Goal: Transaction & Acquisition: Purchase product/service

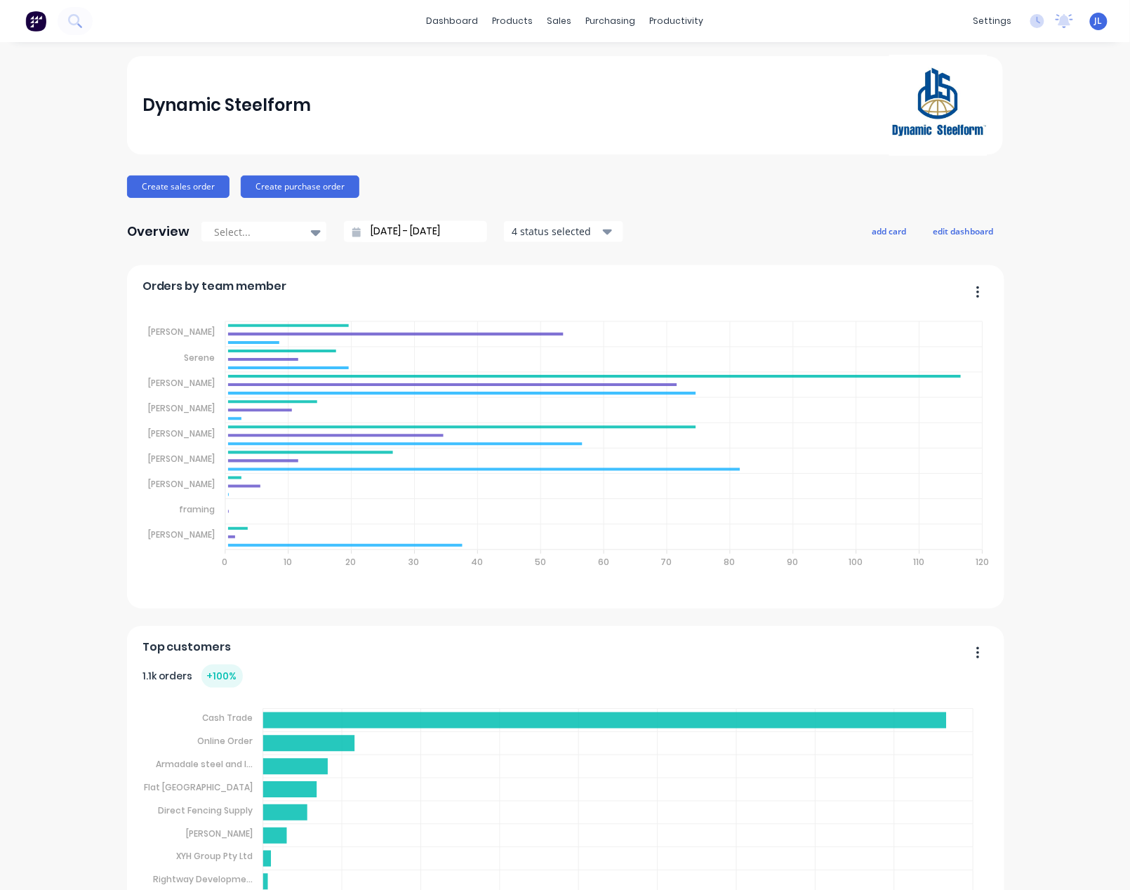
click at [640, 63] on div "Dynamic Steelform" at bounding box center [566, 105] width 846 height 101
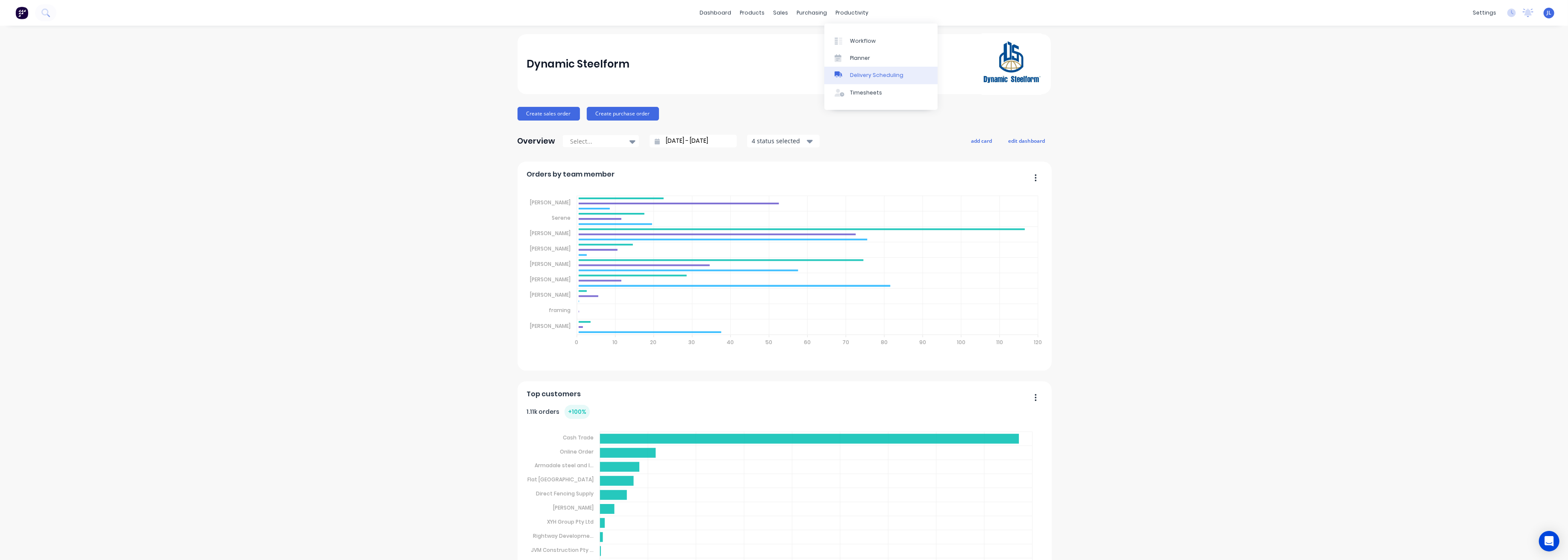
click at [858, 72] on div "Delivery Scheduling" at bounding box center [877, 75] width 54 height 8
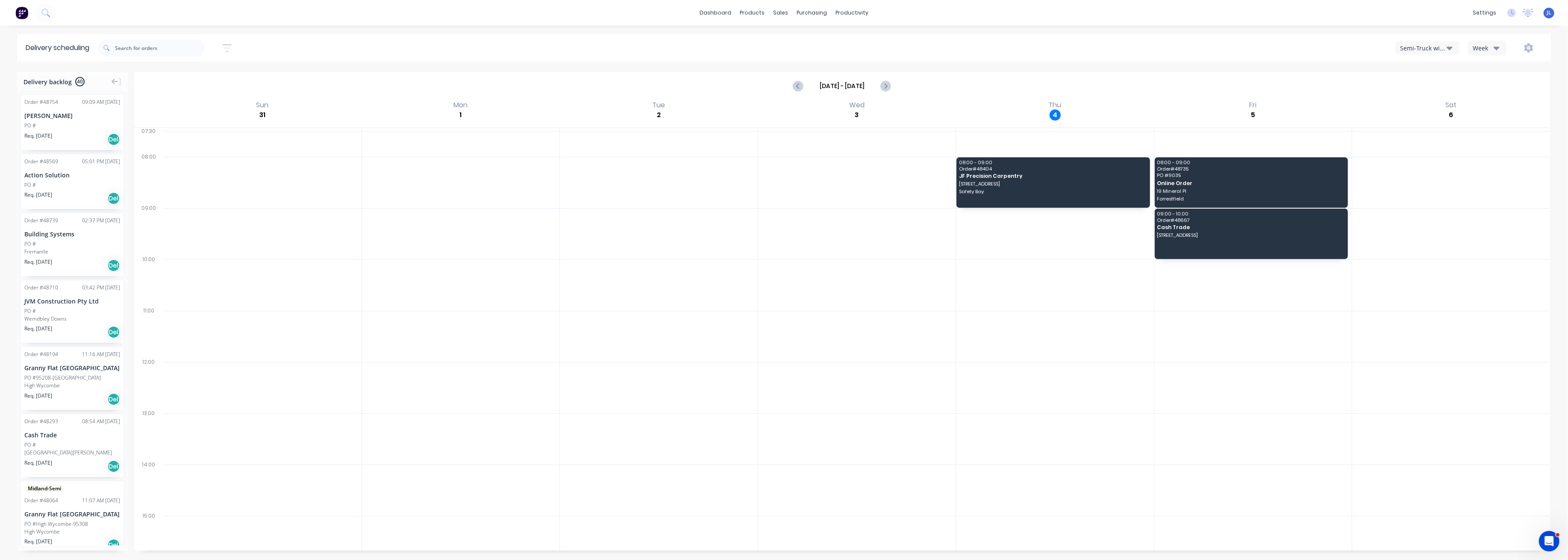
click at [1432, 48] on div "Semi-Truck with Hiab" at bounding box center [1423, 48] width 47 height 9
click at [1431, 104] on div "Utes Delivery" at bounding box center [1438, 104] width 85 height 17
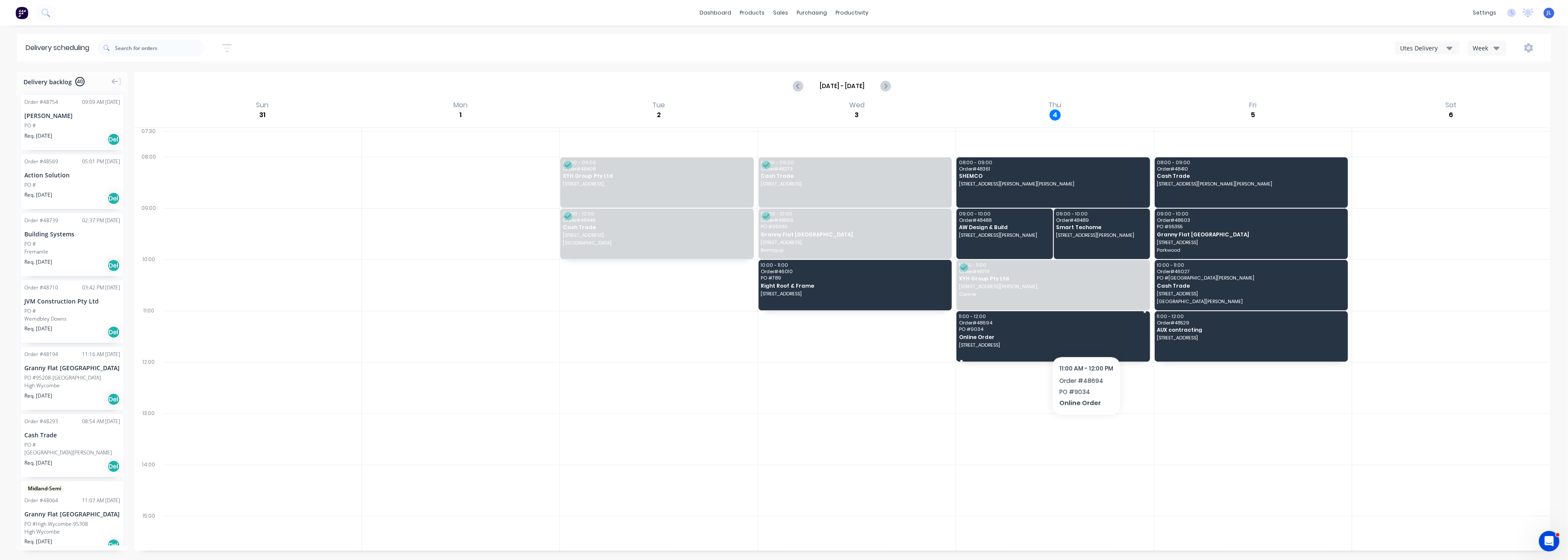
click at [1086, 334] on span "Online Order" at bounding box center [1052, 337] width 187 height 5
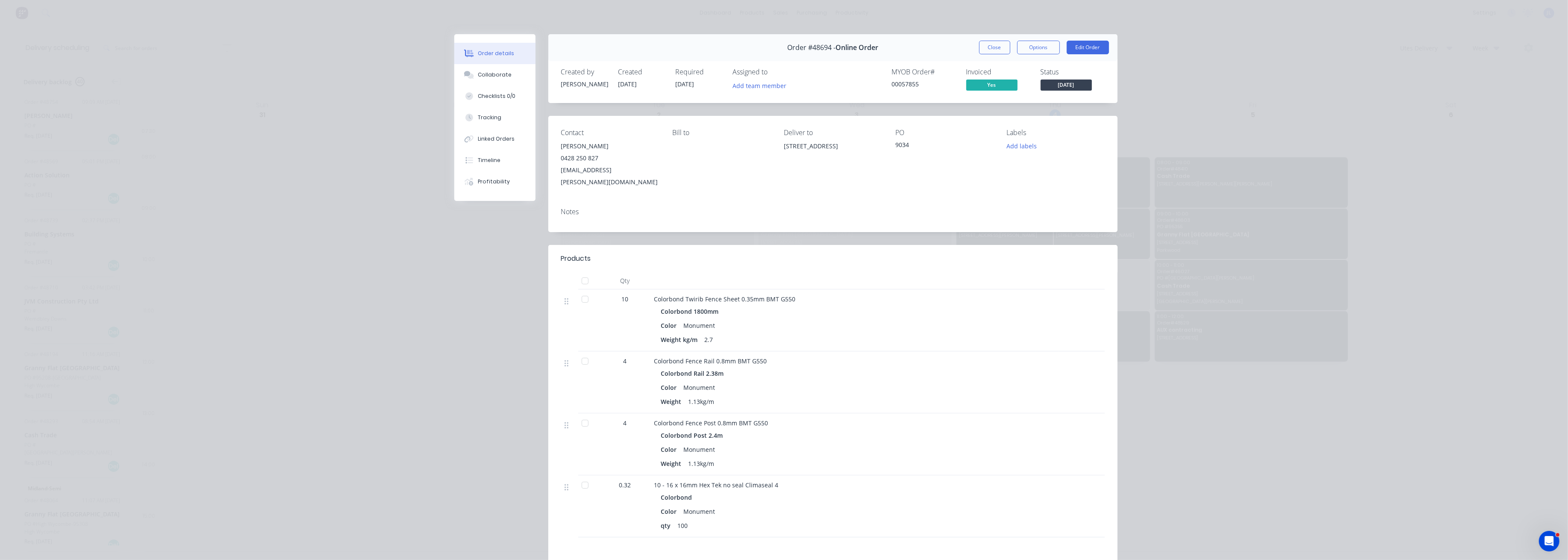
drag, startPoint x: 850, startPoint y: 159, endPoint x: 777, endPoint y: 150, distance: 73.6
click at [777, 150] on div "Contact Shanigha Amos 0428 250 827 shanigha.amos@gmail.com Bill to Deliver to 3…" at bounding box center [833, 158] width 569 height 85
copy div "32 Markham Way Swanview Western Australia 6056"
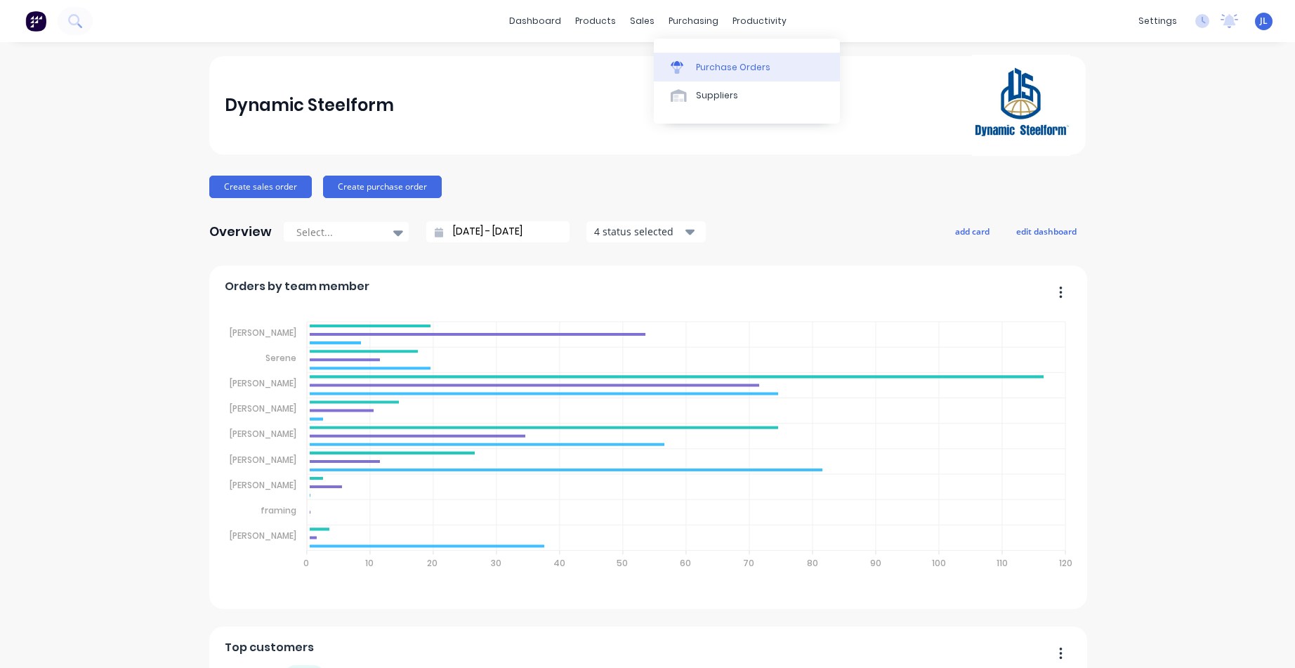
click at [722, 74] on link "Purchase Orders" at bounding box center [747, 67] width 186 height 28
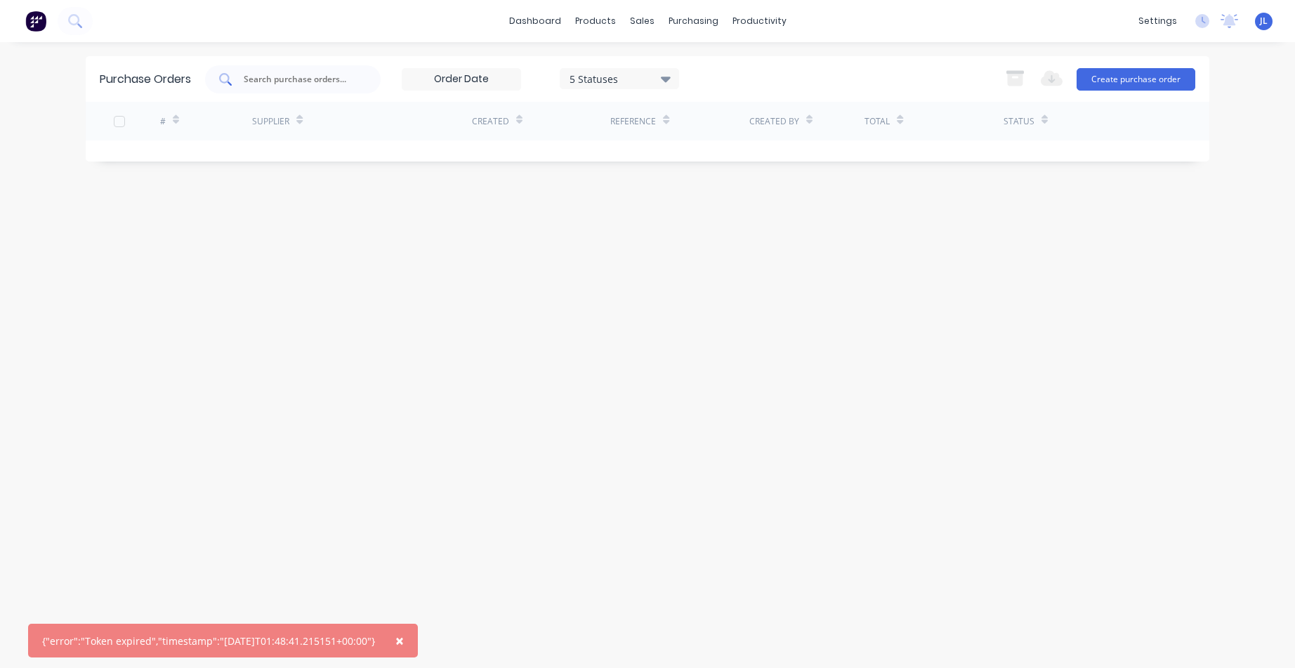
click at [334, 79] on input "text" at bounding box center [300, 79] width 117 height 14
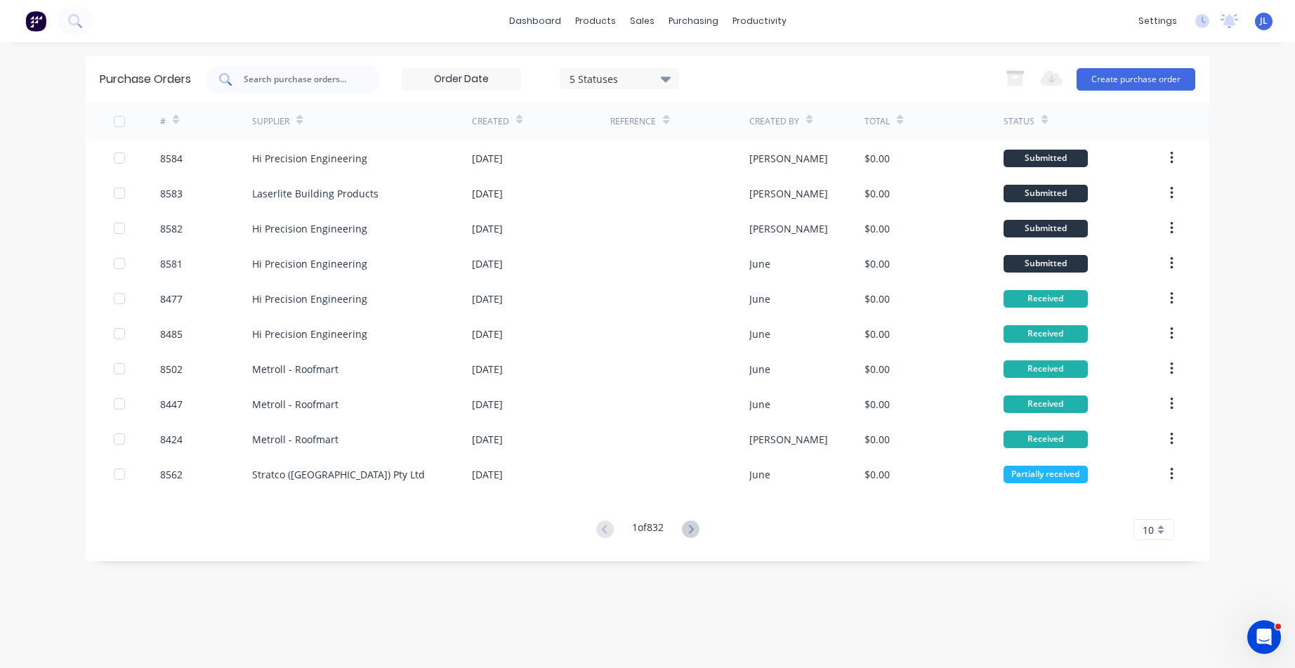
click at [315, 70] on div at bounding box center [293, 79] width 176 height 28
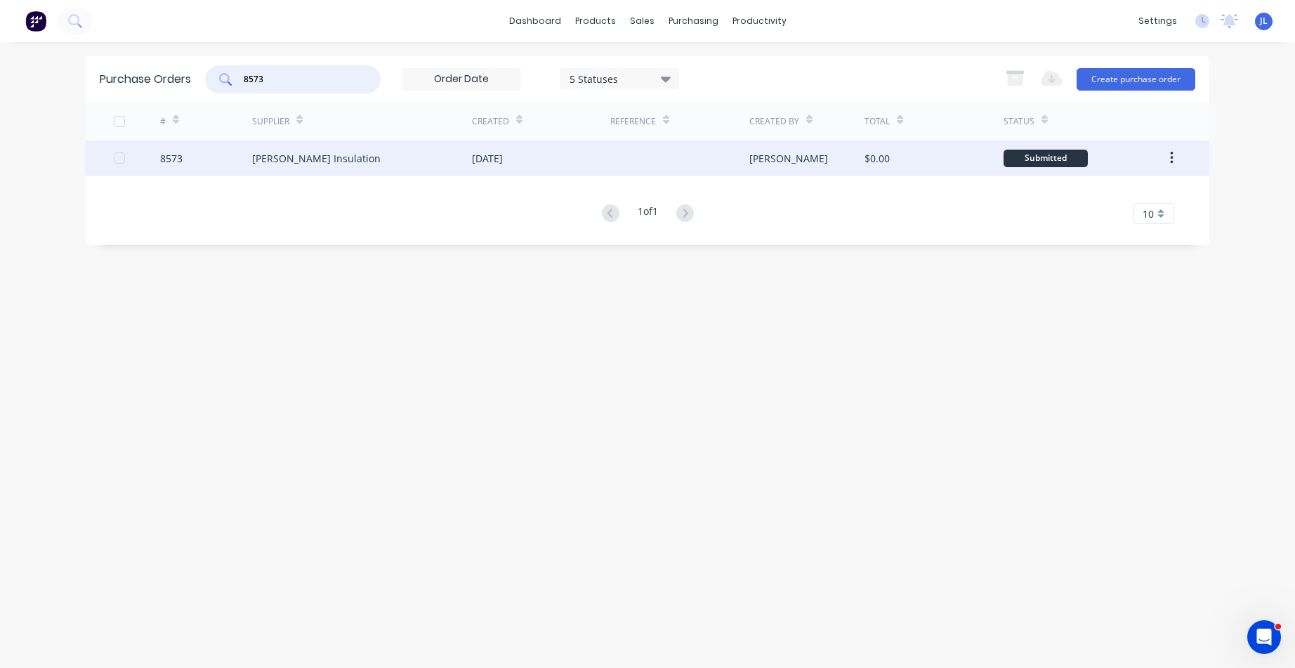
type input "8573"
click at [216, 144] on div "8573" at bounding box center [206, 157] width 93 height 35
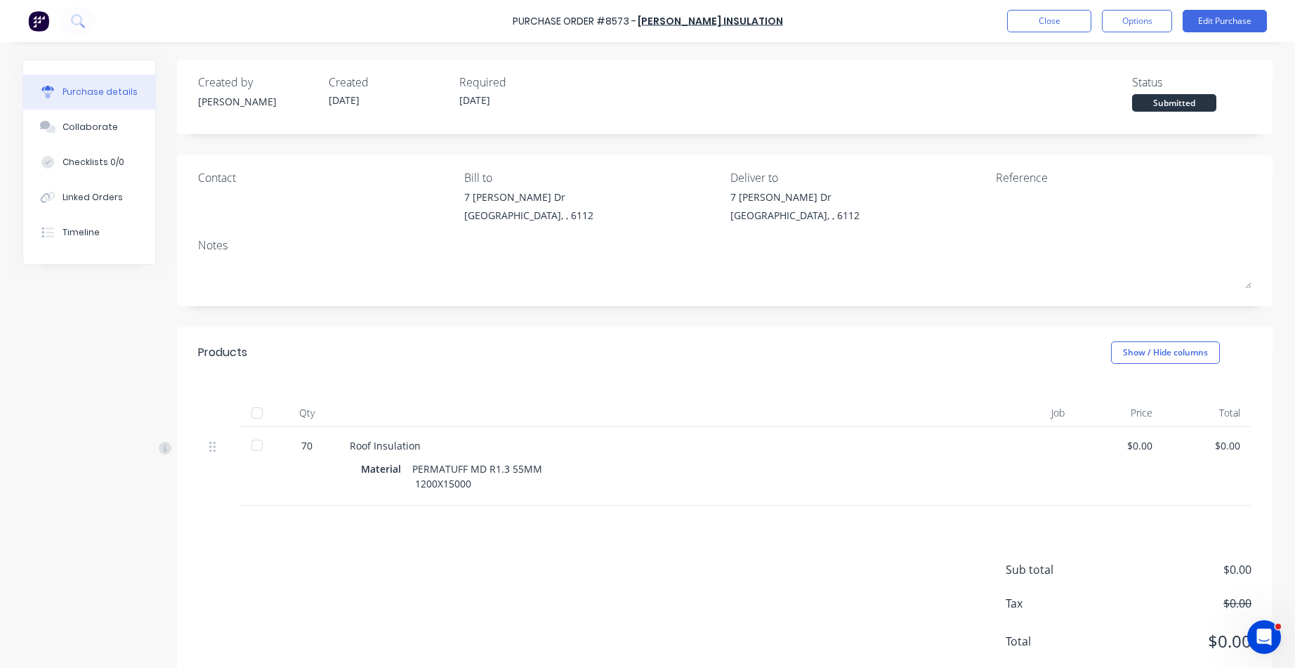
drag, startPoint x: 256, startPoint y: 414, endPoint x: 289, endPoint y: 406, distance: 34.1
click at [256, 414] on div at bounding box center [257, 413] width 28 height 28
click at [454, 373] on div "Products Show / Hide columns" at bounding box center [724, 352] width 1095 height 51
click at [159, 448] on icon at bounding box center [165, 448] width 13 height 13
click at [1055, 22] on button "Close" at bounding box center [1049, 21] width 84 height 22
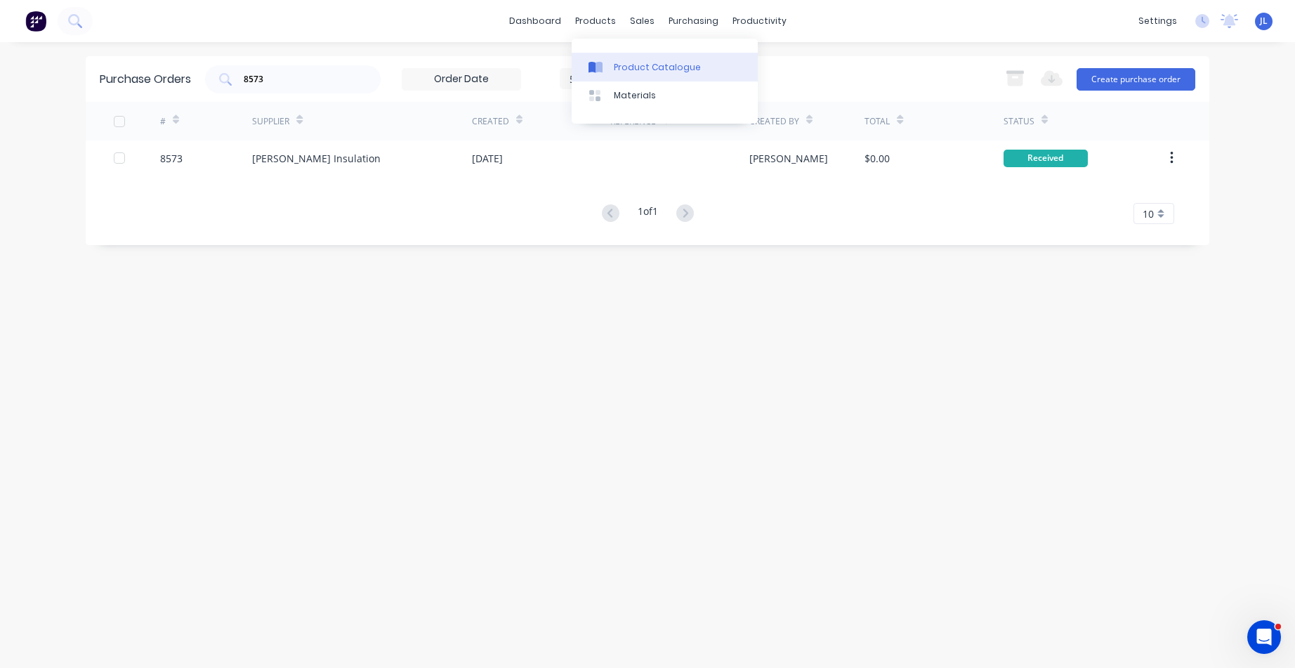
click at [626, 67] on div "Product Catalogue" at bounding box center [657, 67] width 87 height 13
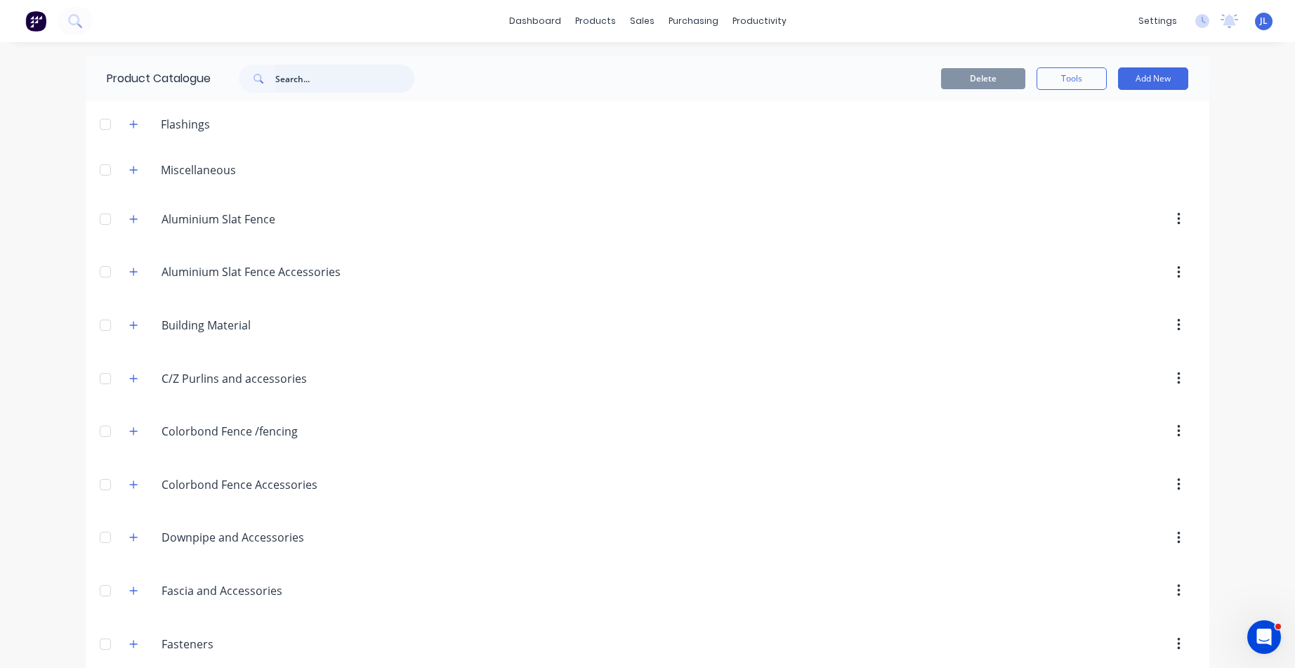
click at [310, 91] on input "text" at bounding box center [344, 79] width 139 height 28
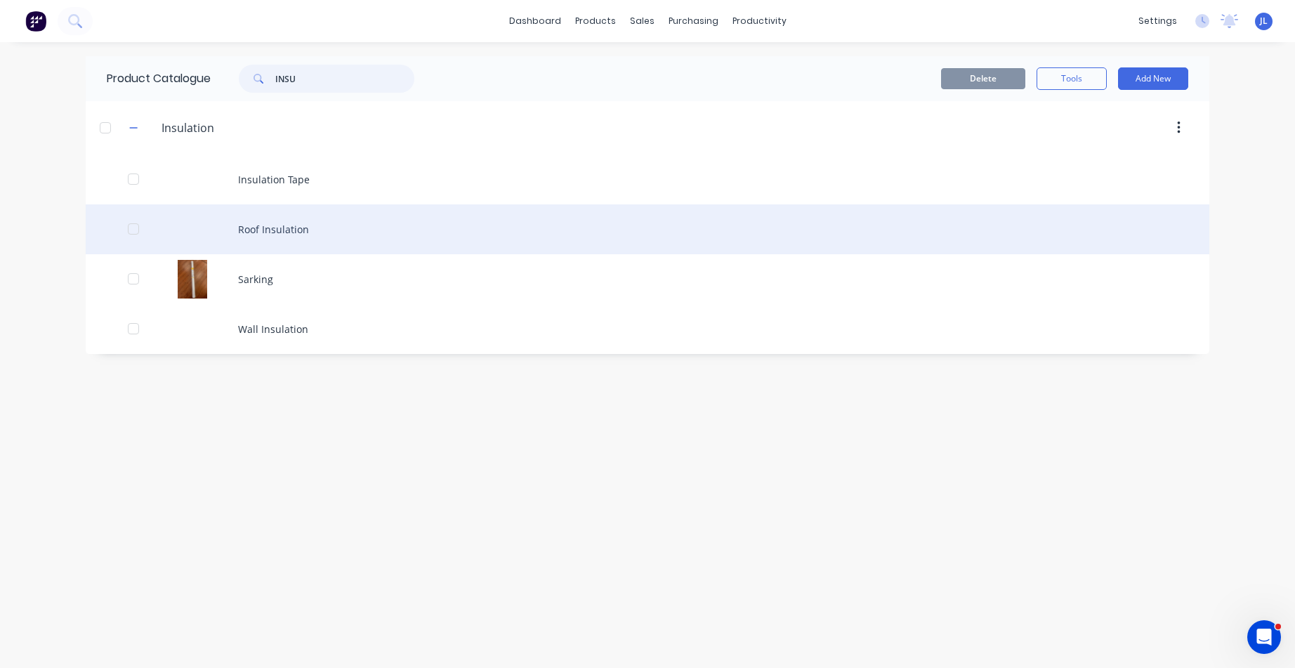
type input "INSU"
click at [305, 227] on div "Roof Insulation" at bounding box center [647, 229] width 1123 height 50
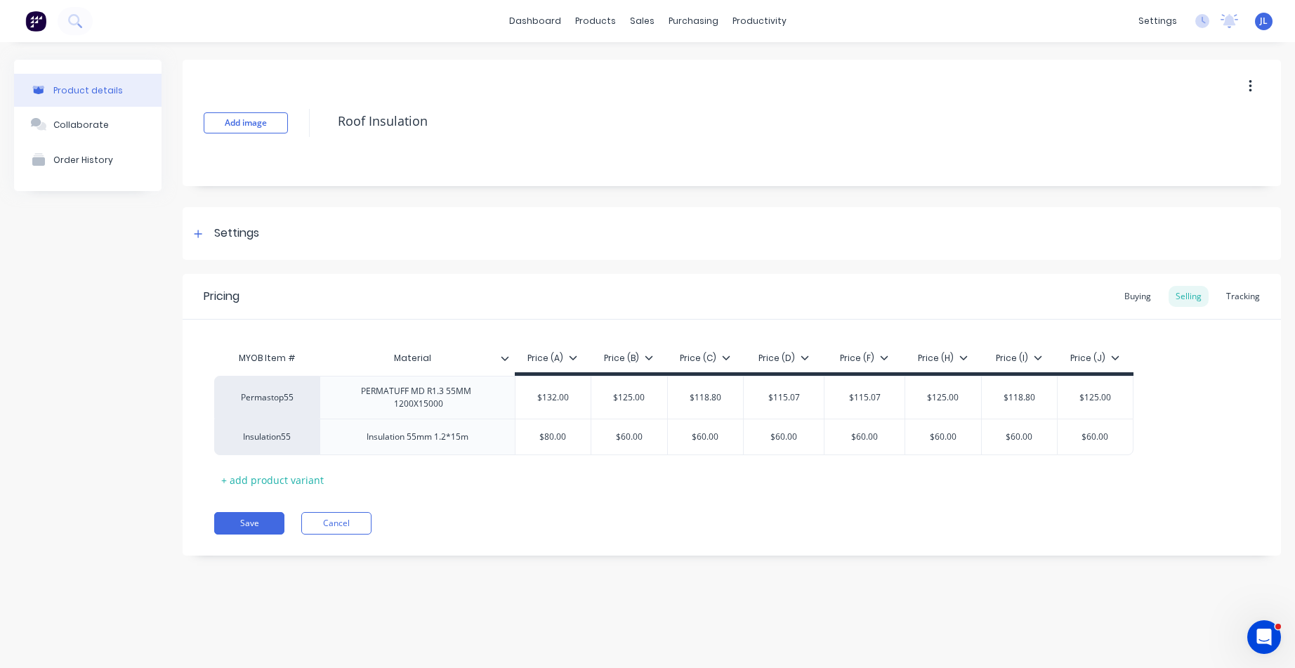
type textarea "x"
click at [1236, 289] on div "Tracking" at bounding box center [1243, 296] width 48 height 21
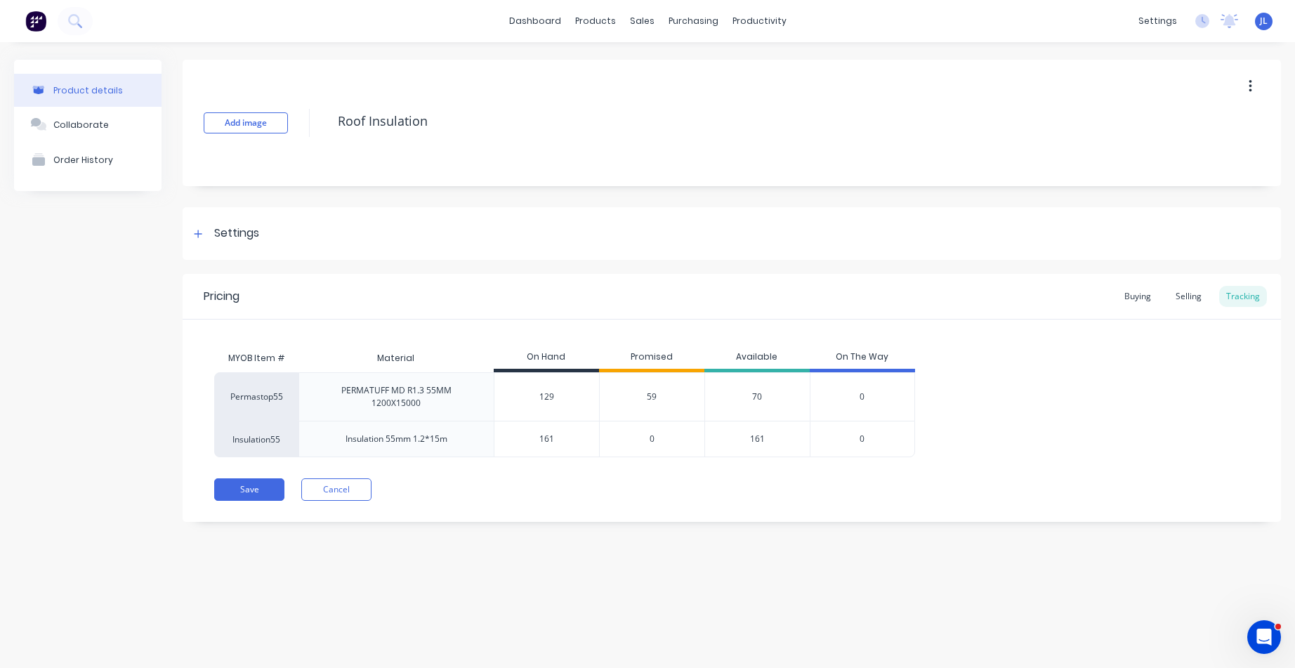
drag, startPoint x: 562, startPoint y: 397, endPoint x: 511, endPoint y: 408, distance: 51.6
click at [511, 408] on div "129 129" at bounding box center [546, 396] width 105 height 35
type input "115"
type textarea "x"
type input "115"
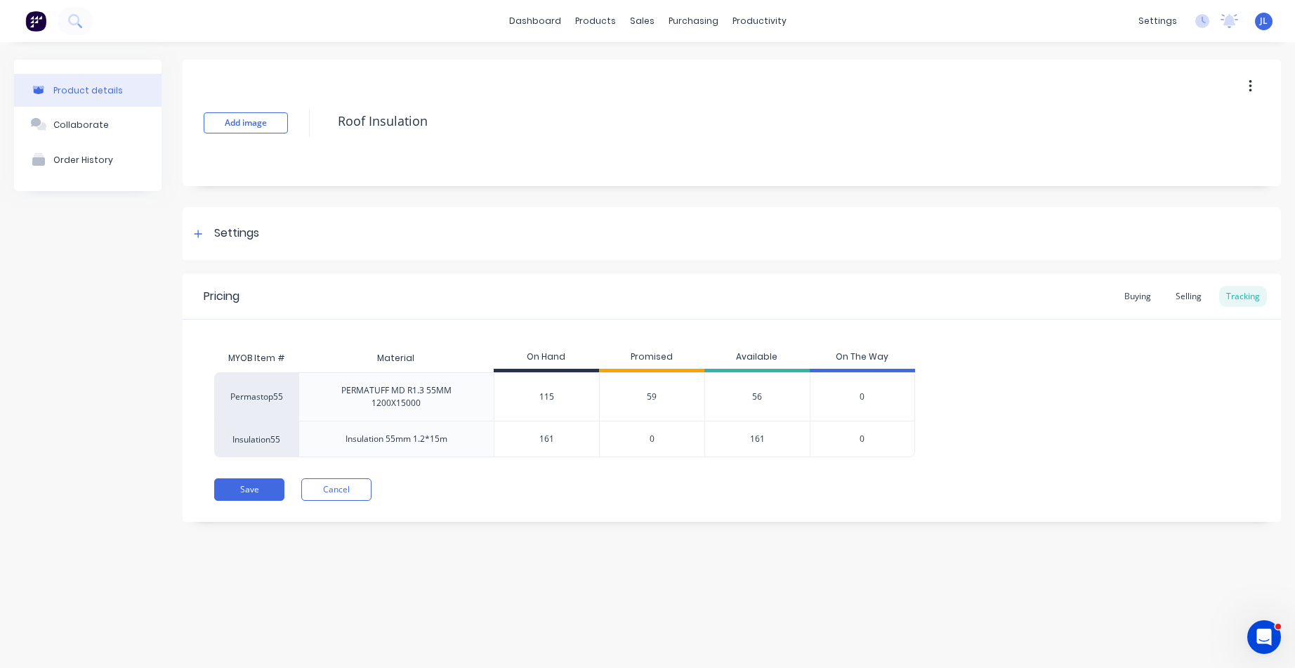
click at [590, 499] on div "Save Cancel" at bounding box center [747, 489] width 1066 height 22
click at [254, 493] on button "Save" at bounding box center [249, 489] width 70 height 22
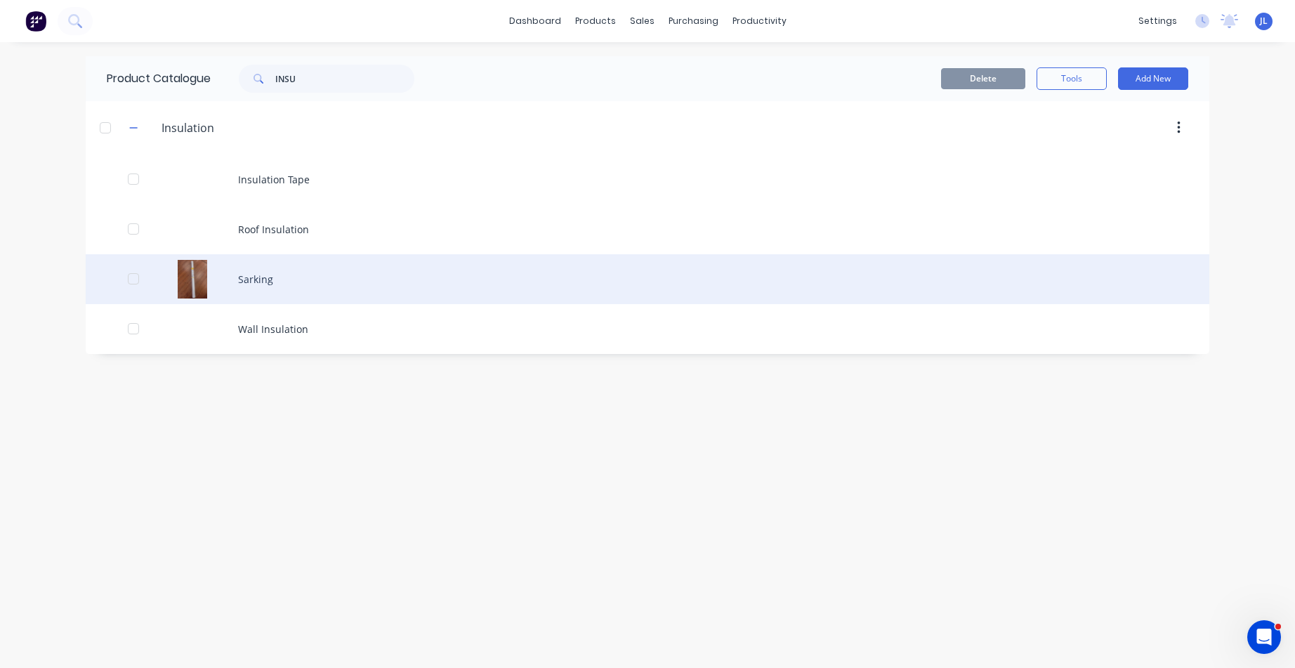
click at [274, 282] on div "Sarking" at bounding box center [647, 279] width 1123 height 50
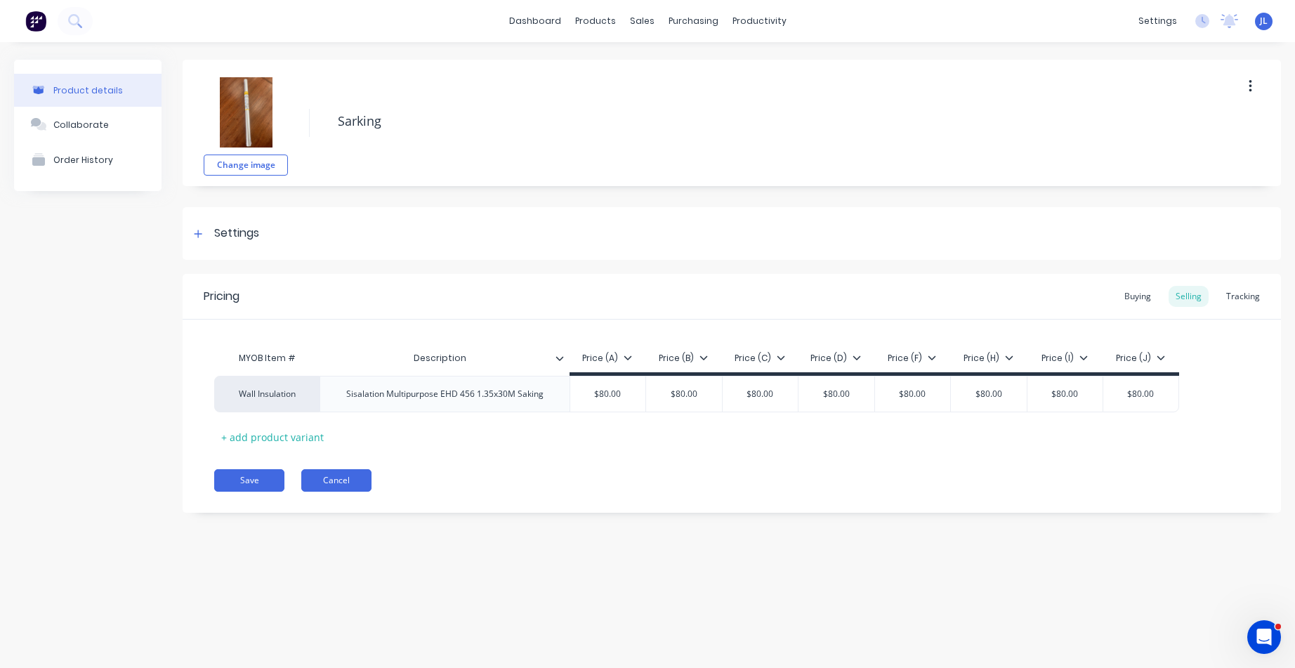
click at [340, 484] on button "Cancel" at bounding box center [336, 480] width 70 height 22
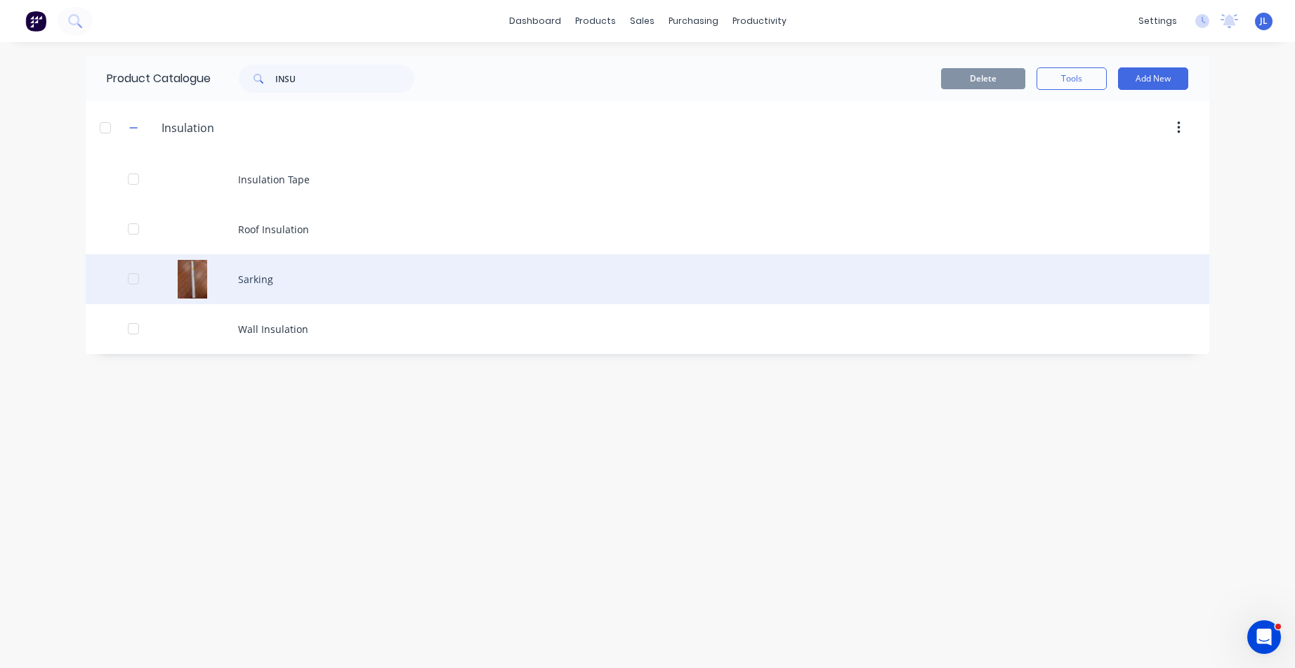
click at [272, 279] on div "Sarking" at bounding box center [647, 279] width 1123 height 50
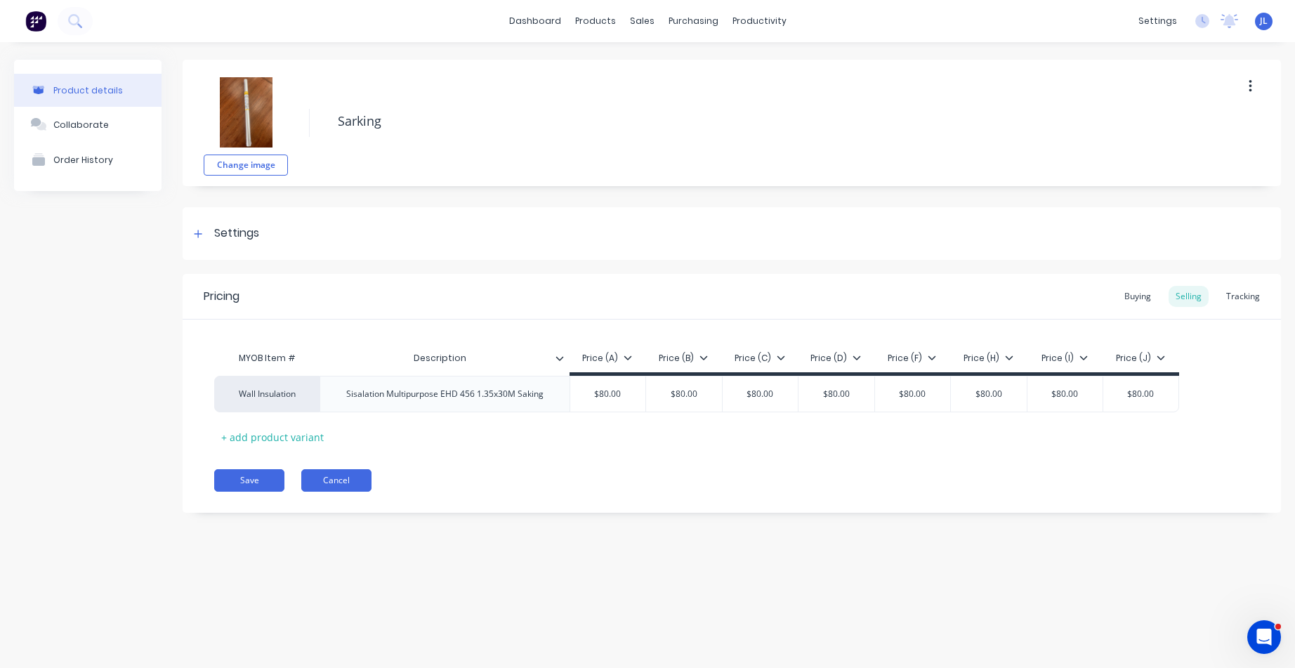
click at [329, 474] on button "Cancel" at bounding box center [336, 480] width 70 height 22
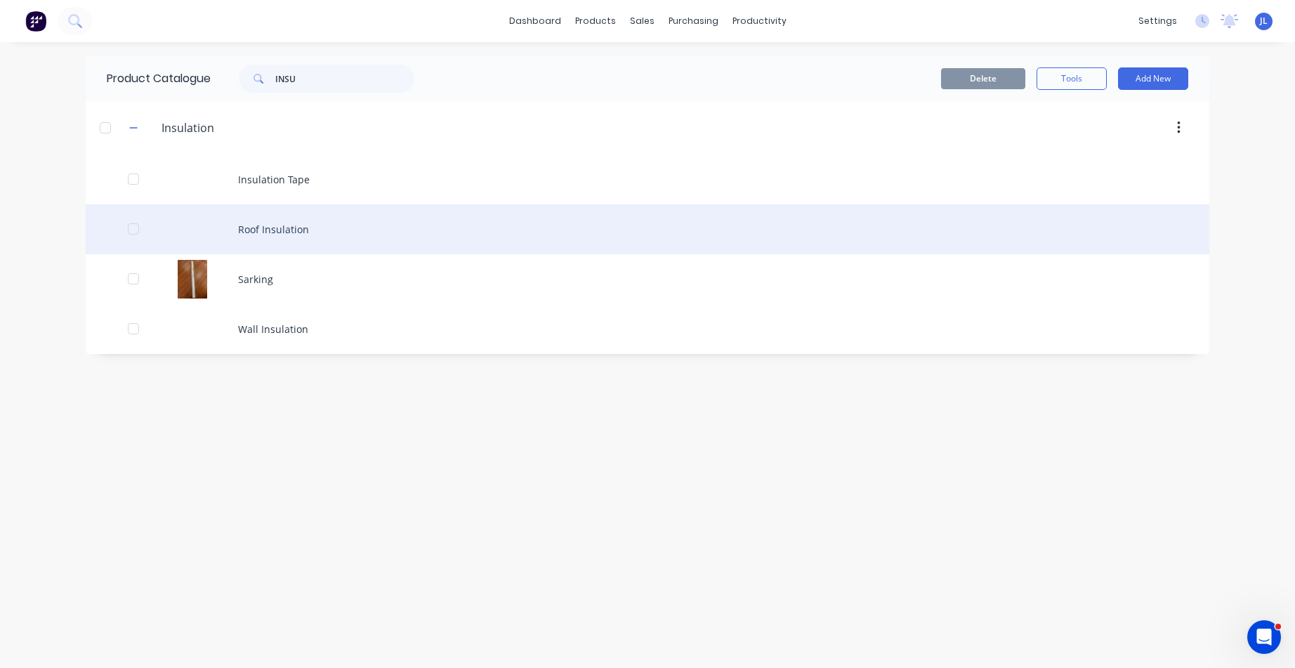
click at [320, 224] on div "Roof Insulation" at bounding box center [647, 229] width 1123 height 50
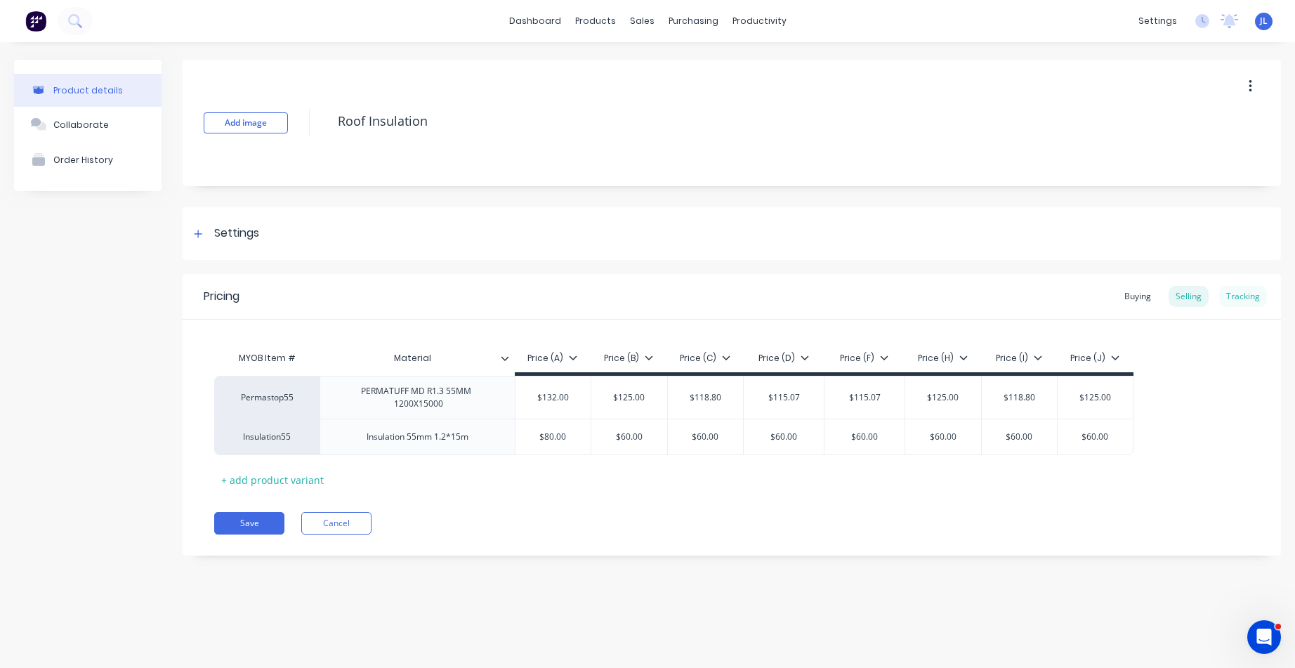
click at [1244, 293] on div "Tracking" at bounding box center [1243, 296] width 48 height 21
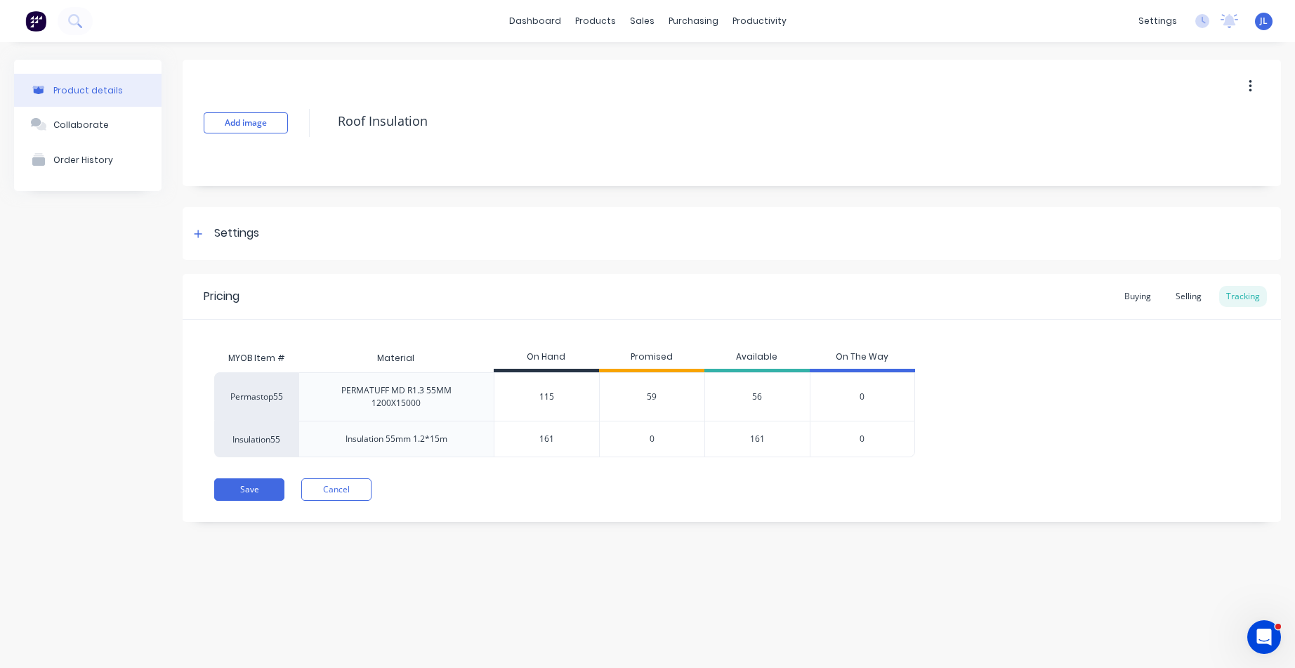
click at [649, 399] on span "59" at bounding box center [652, 396] width 10 height 13
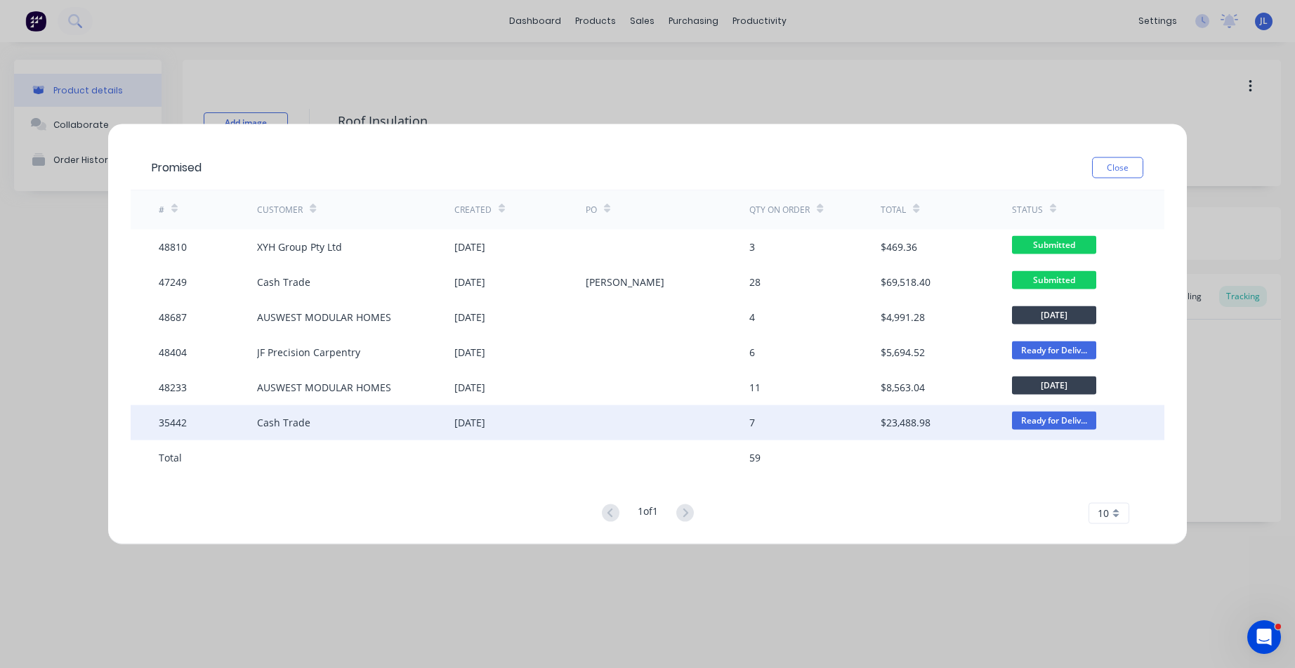
click at [482, 423] on div "01 Oct 2024" at bounding box center [469, 422] width 31 height 15
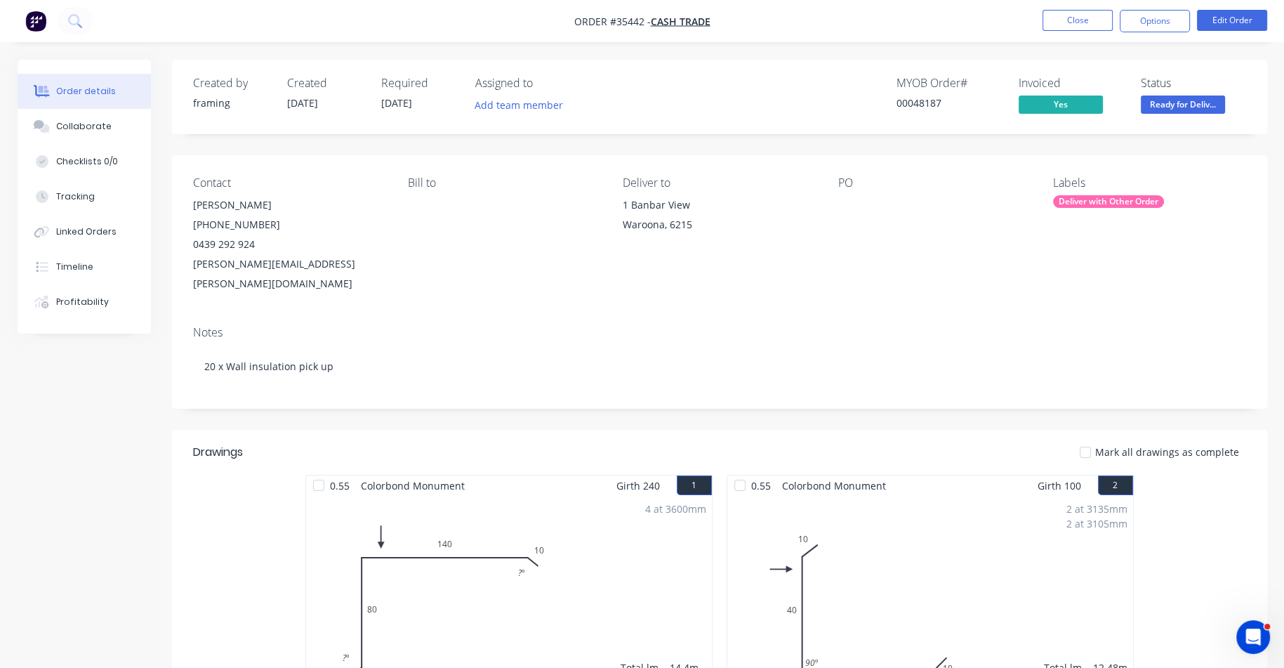
click at [1123, 202] on div "Deliver with Other Order" at bounding box center [1108, 201] width 111 height 13
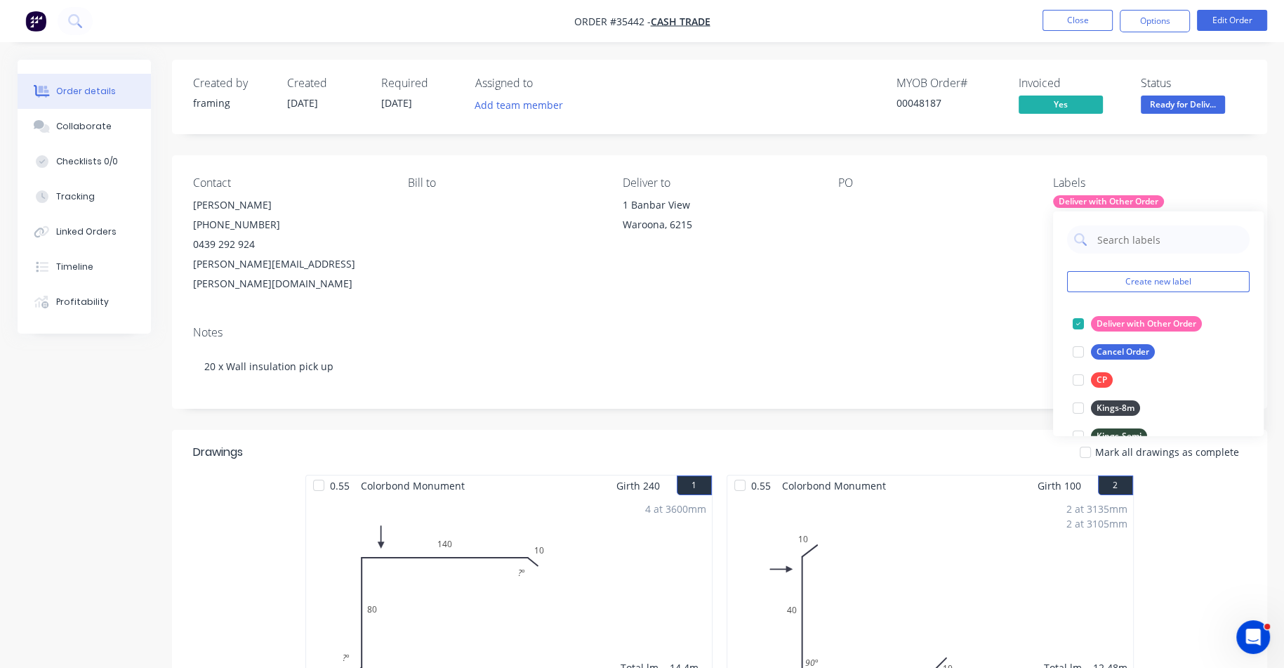
click at [921, 214] on div at bounding box center [926, 205] width 176 height 20
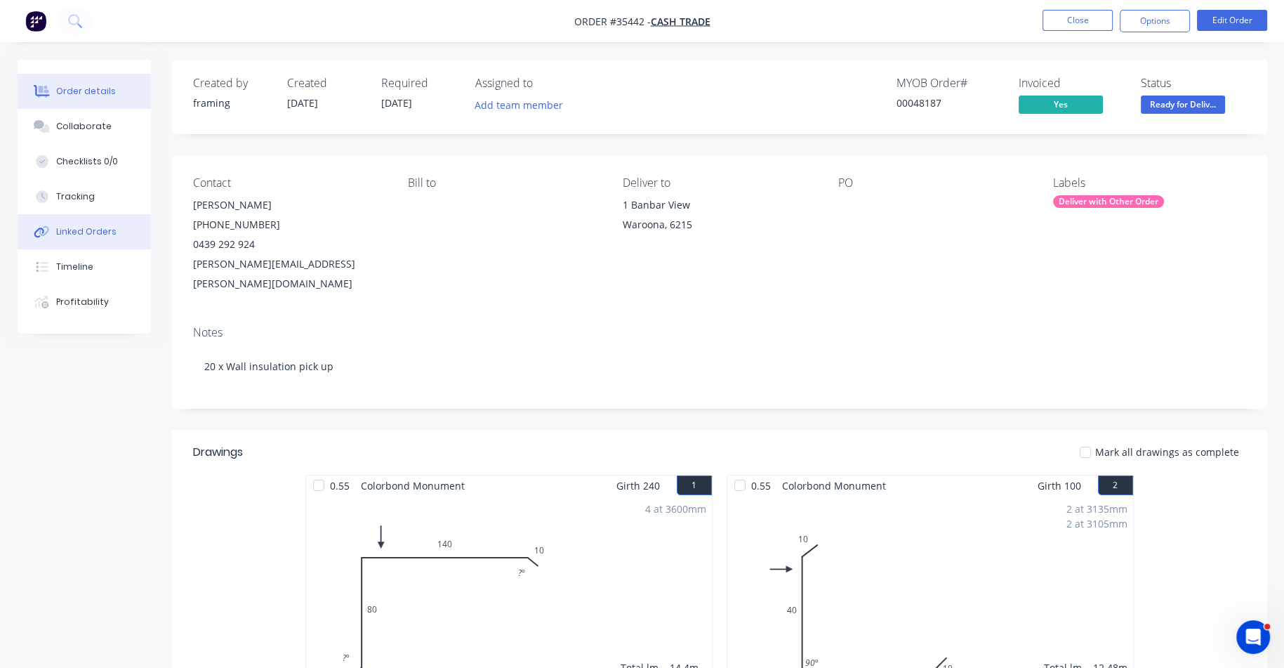
click at [73, 234] on div "Linked Orders" at bounding box center [86, 231] width 60 height 13
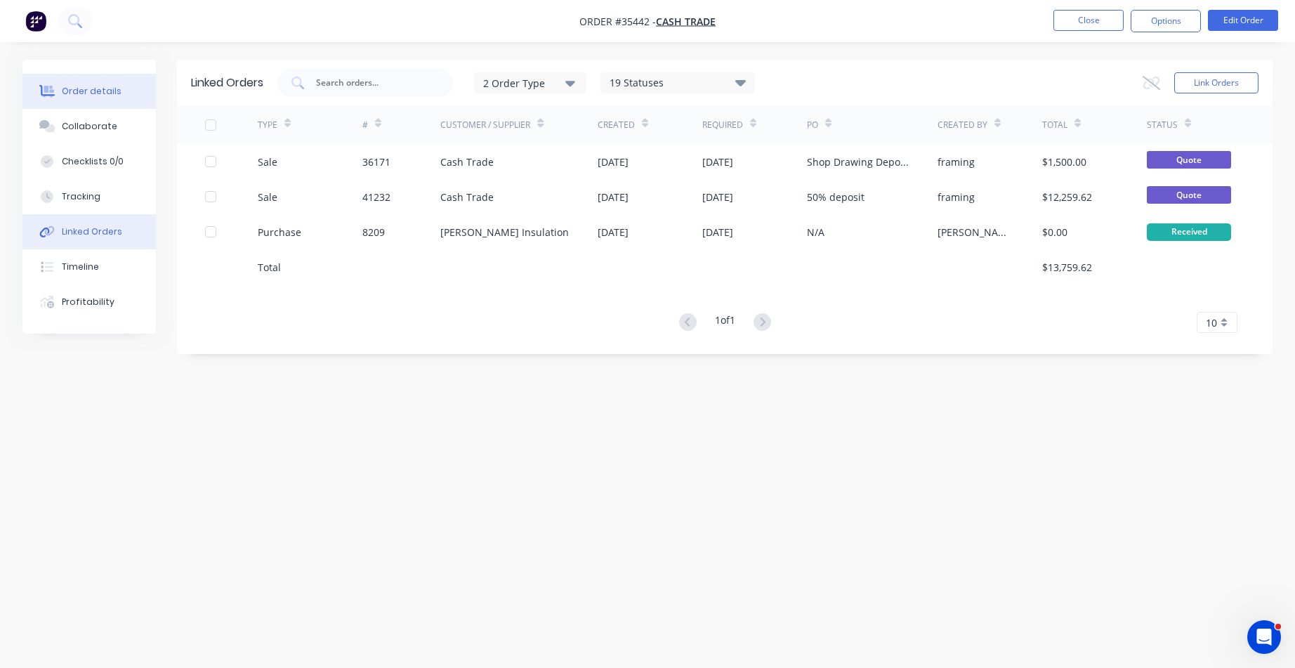
click at [96, 91] on div "Order details" at bounding box center [92, 91] width 60 height 13
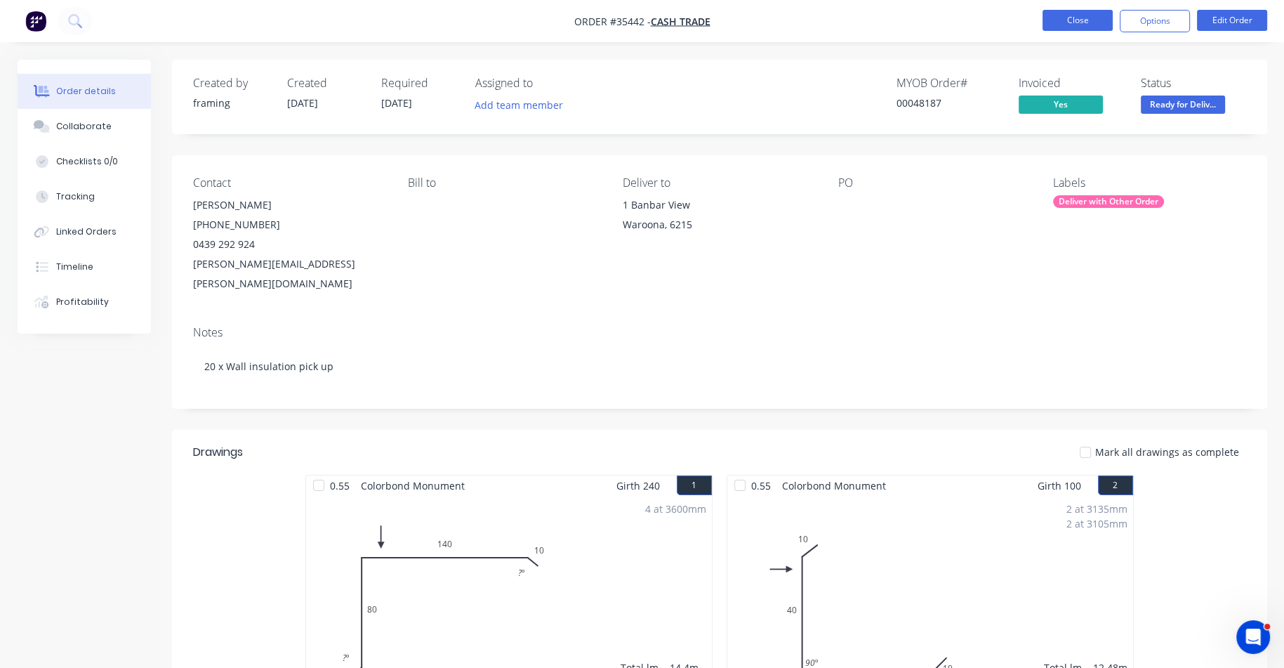
click at [1078, 20] on button "Close" at bounding box center [1078, 20] width 70 height 21
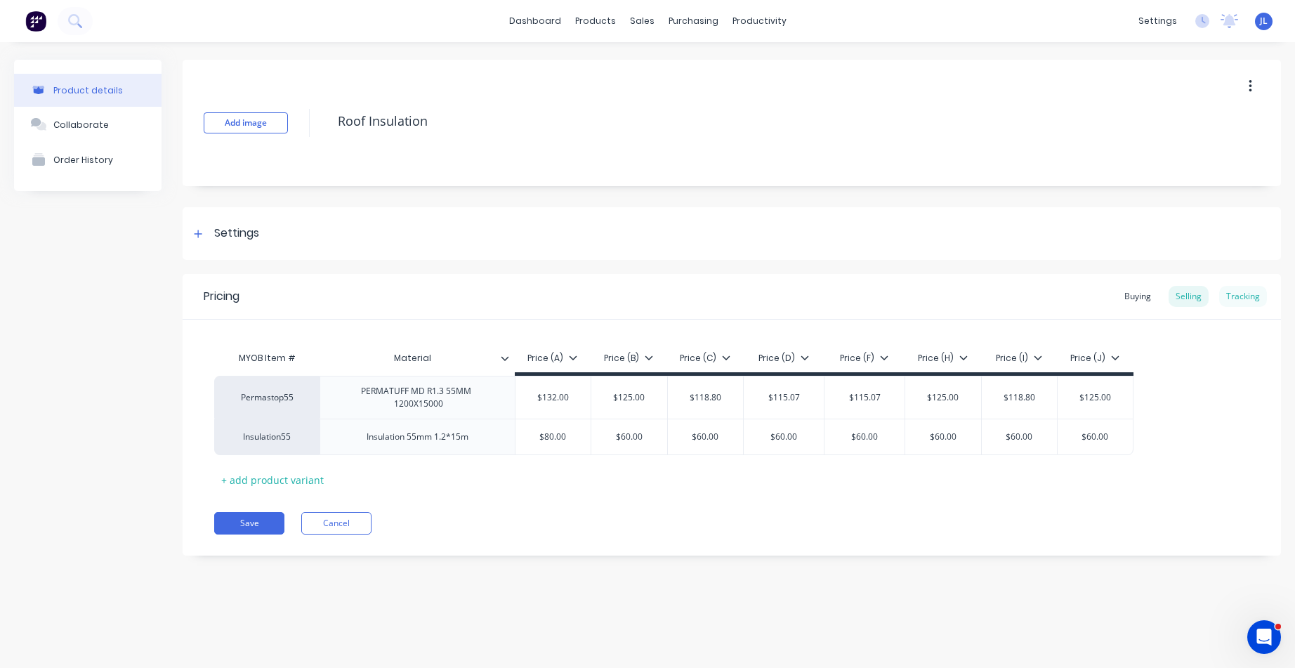
click at [1241, 299] on div "Tracking" at bounding box center [1243, 296] width 48 height 21
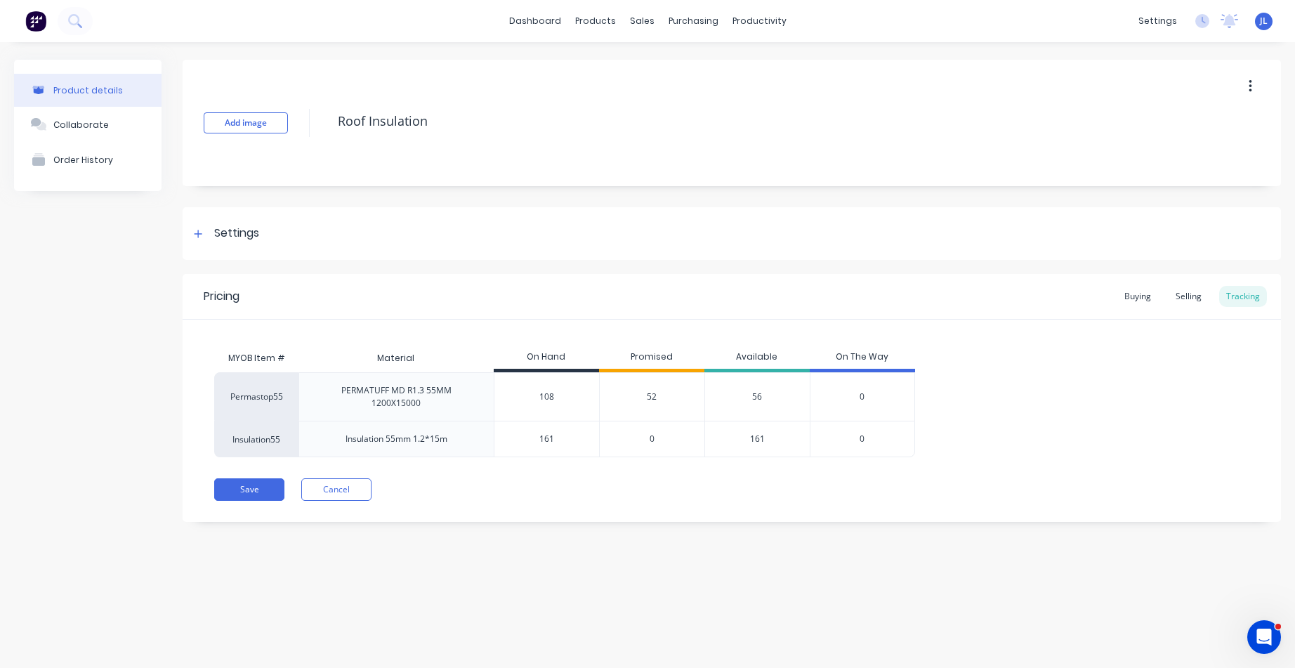
click at [647, 395] on span "52" at bounding box center [652, 396] width 10 height 13
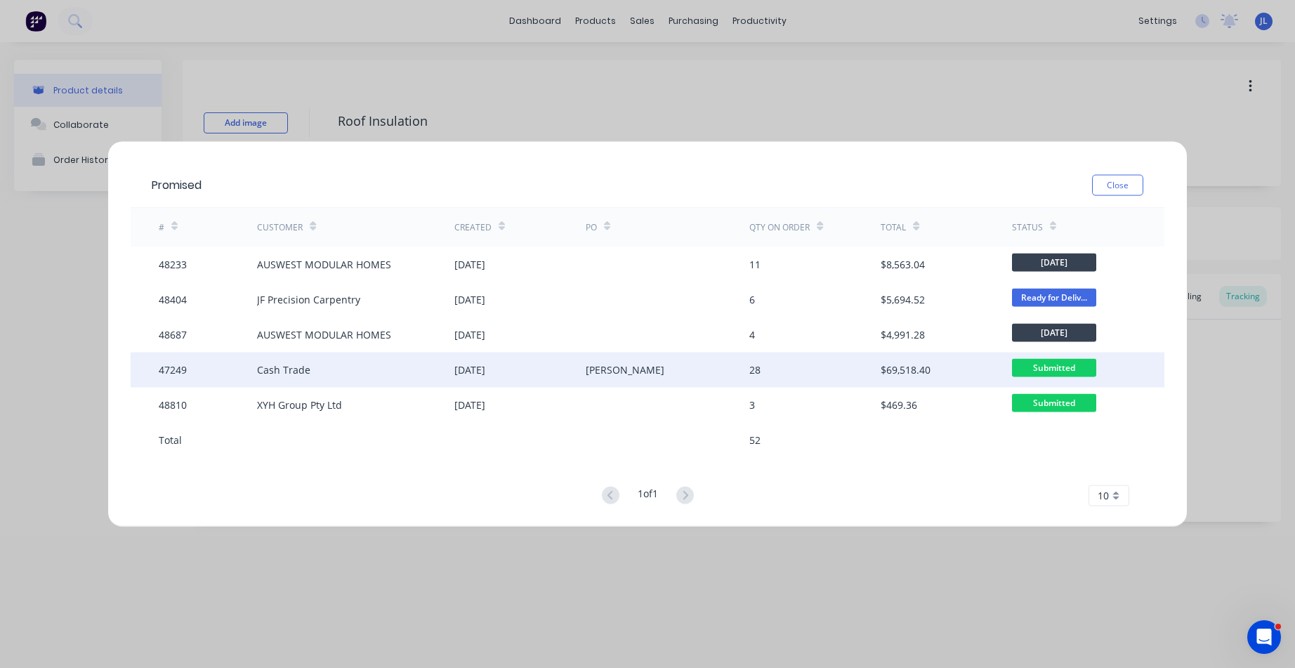
click at [417, 364] on div "Cash Trade" at bounding box center [355, 369] width 197 height 35
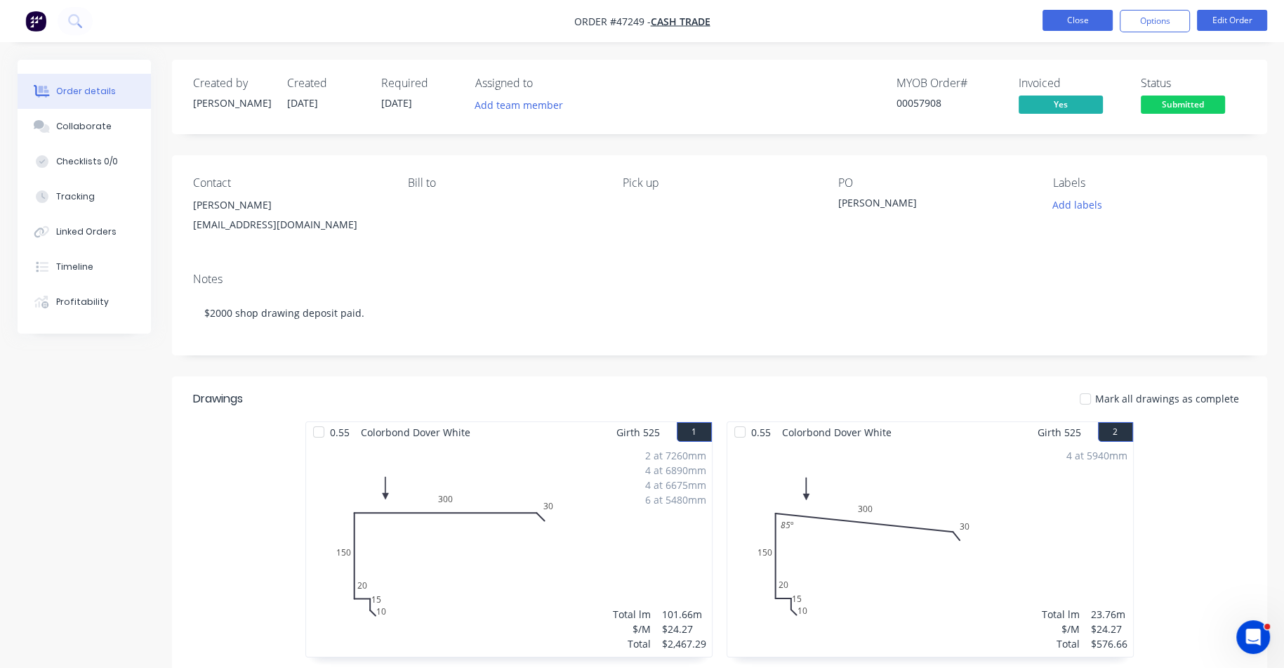
click at [1090, 22] on button "Close" at bounding box center [1078, 20] width 70 height 21
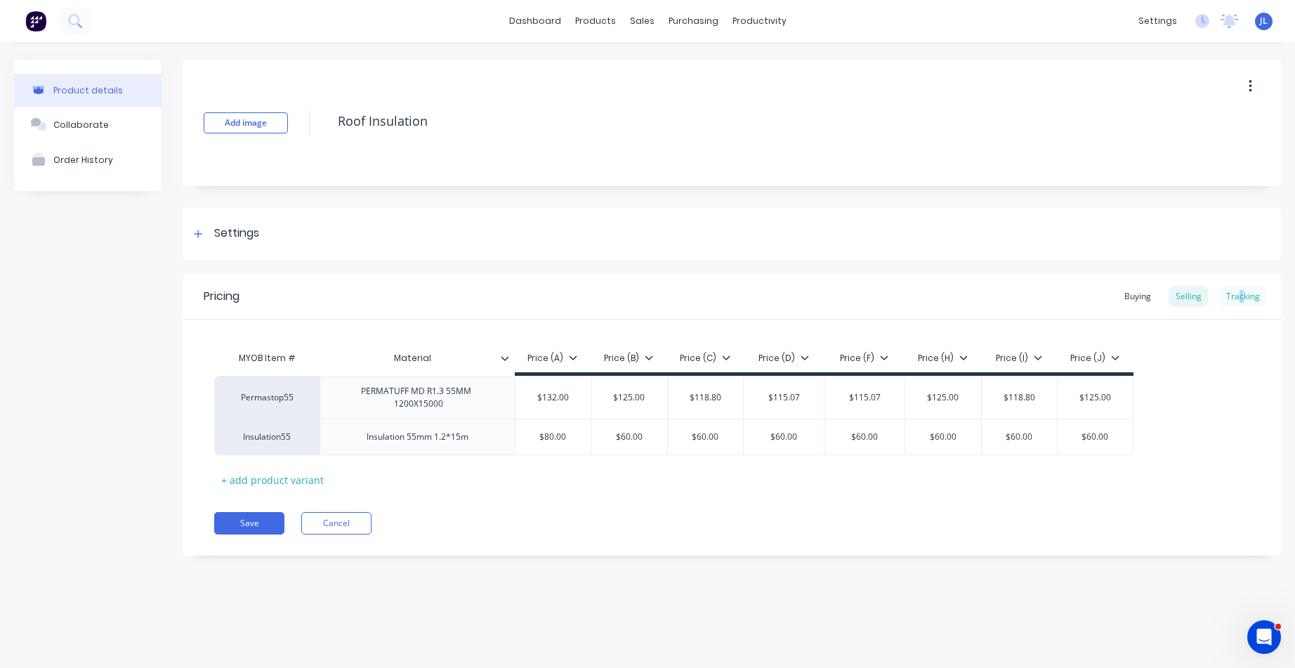
drag, startPoint x: 1241, startPoint y: 291, endPoint x: 1234, endPoint y: 289, distance: 8.0
click at [1241, 291] on div "Tracking" at bounding box center [1243, 296] width 48 height 21
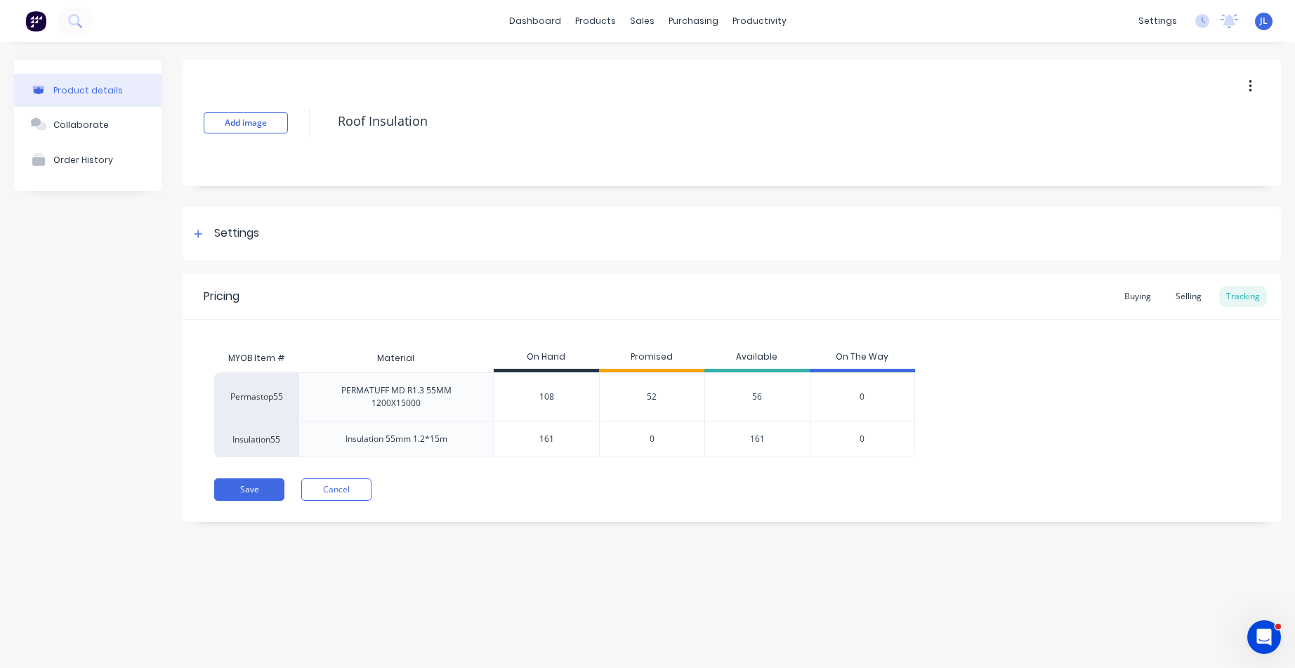
click at [650, 397] on span "52" at bounding box center [652, 396] width 10 height 13
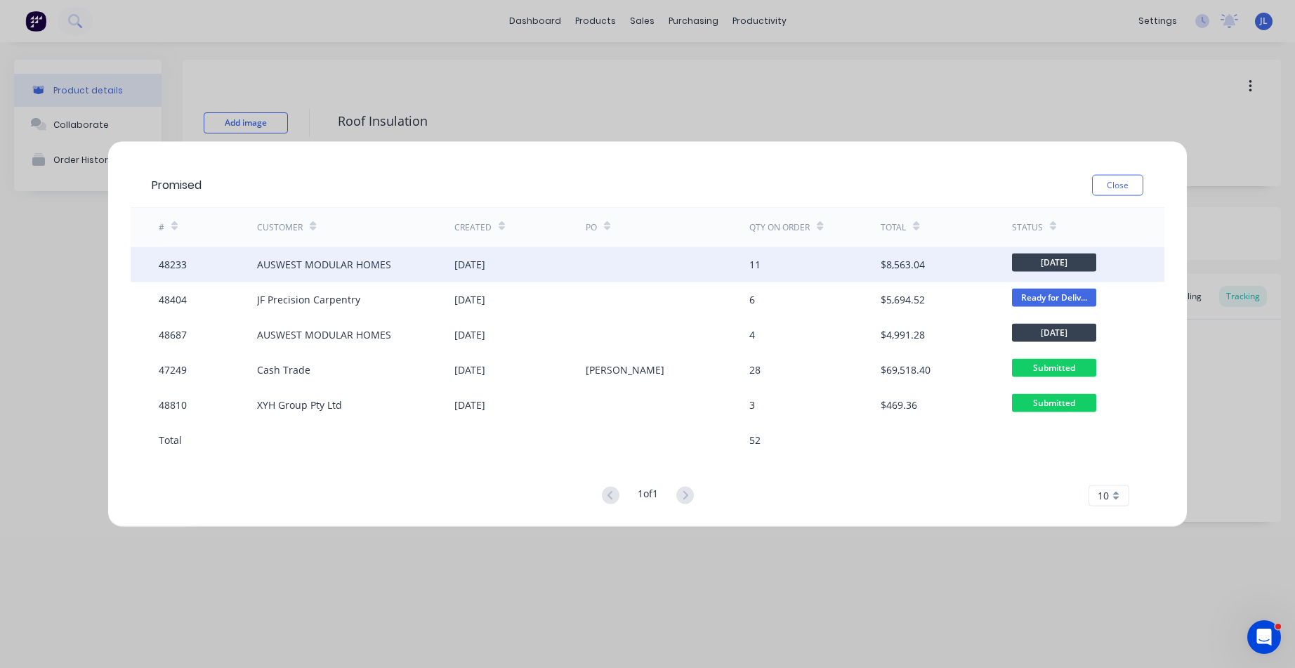
click at [635, 272] on div at bounding box center [668, 263] width 164 height 35
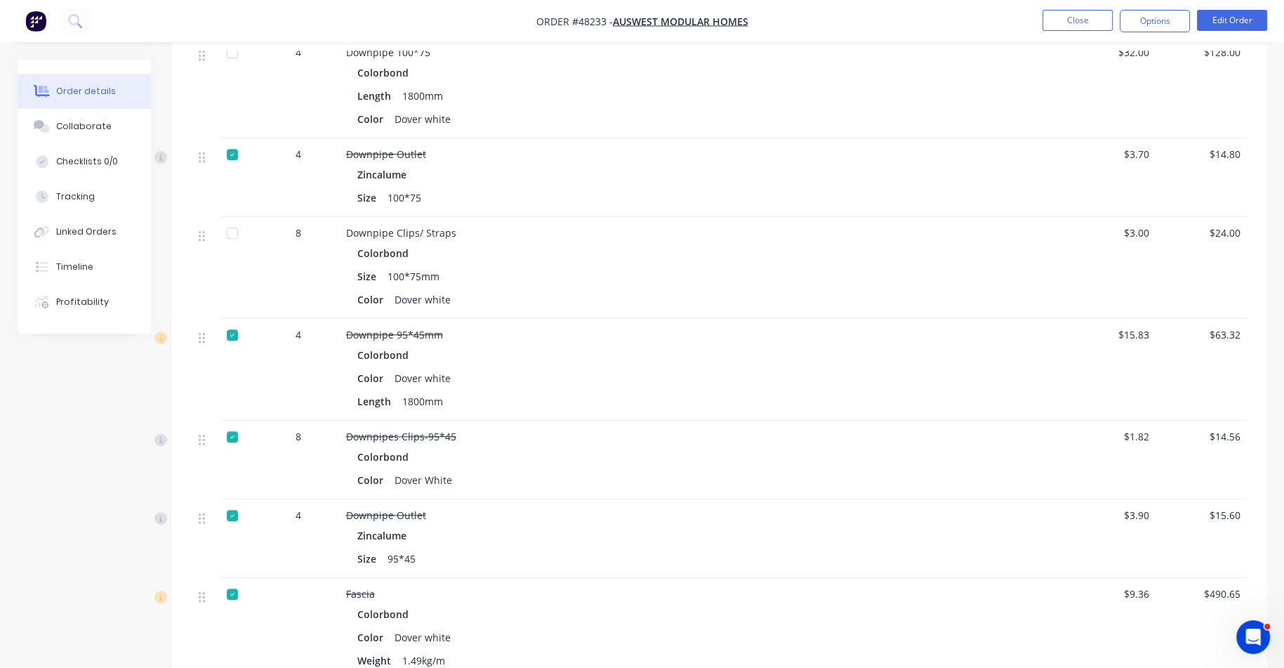
scroll to position [1248, 0]
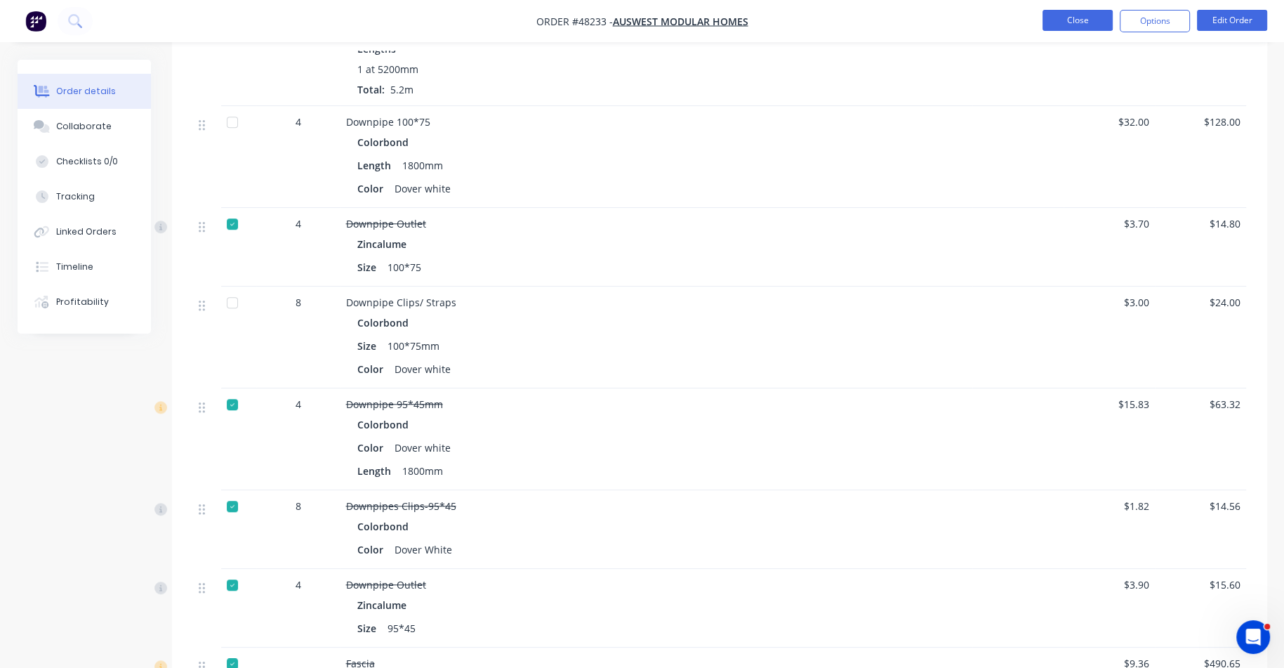
click at [1069, 22] on button "Close" at bounding box center [1078, 20] width 70 height 21
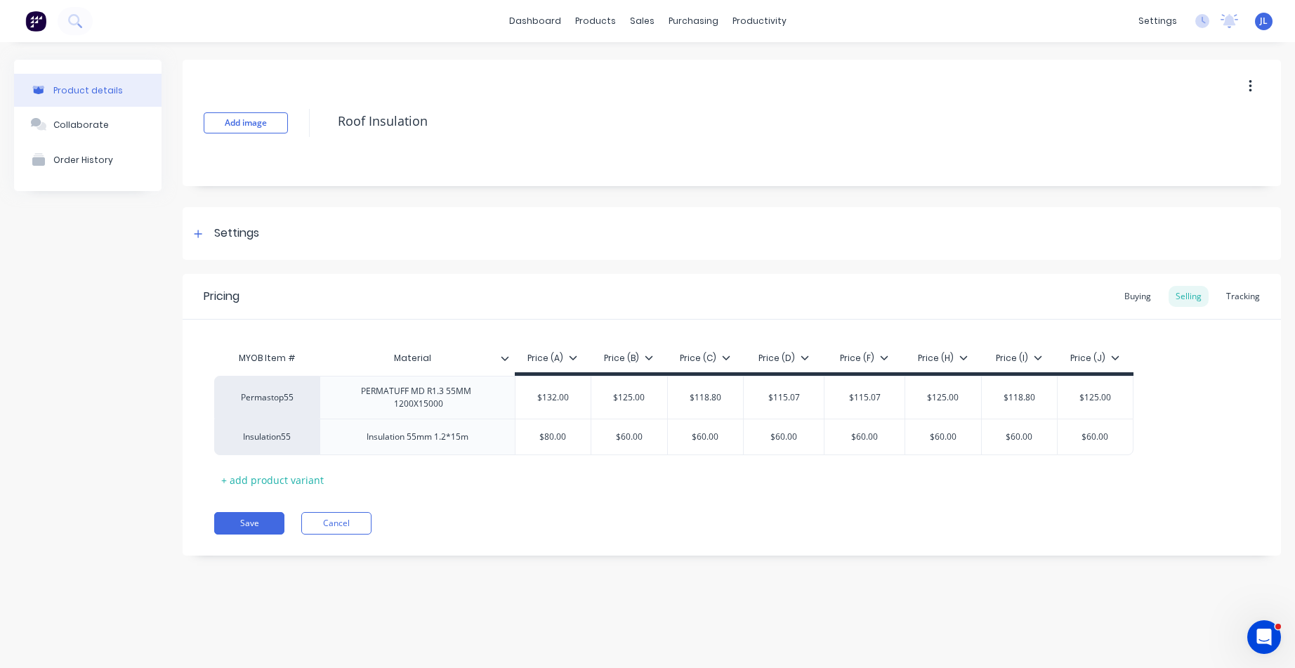
type textarea "x"
click at [1243, 297] on div "Tracking" at bounding box center [1243, 296] width 48 height 21
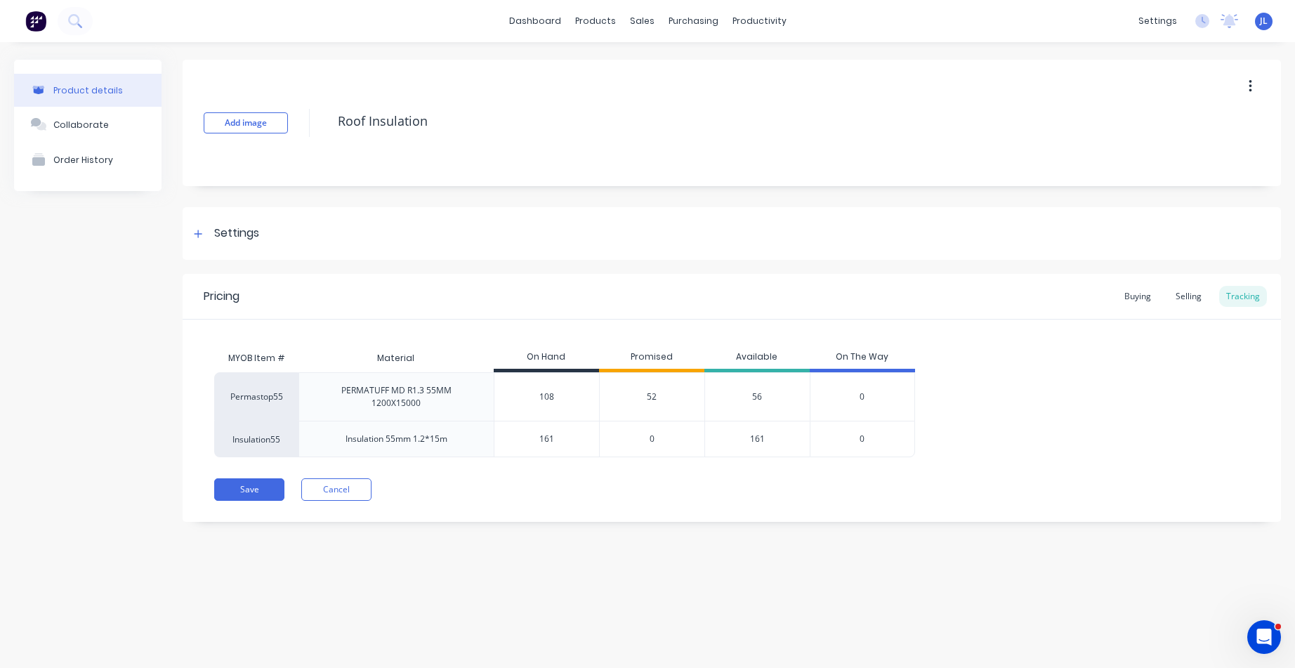
click at [649, 398] on span "52" at bounding box center [652, 396] width 10 height 13
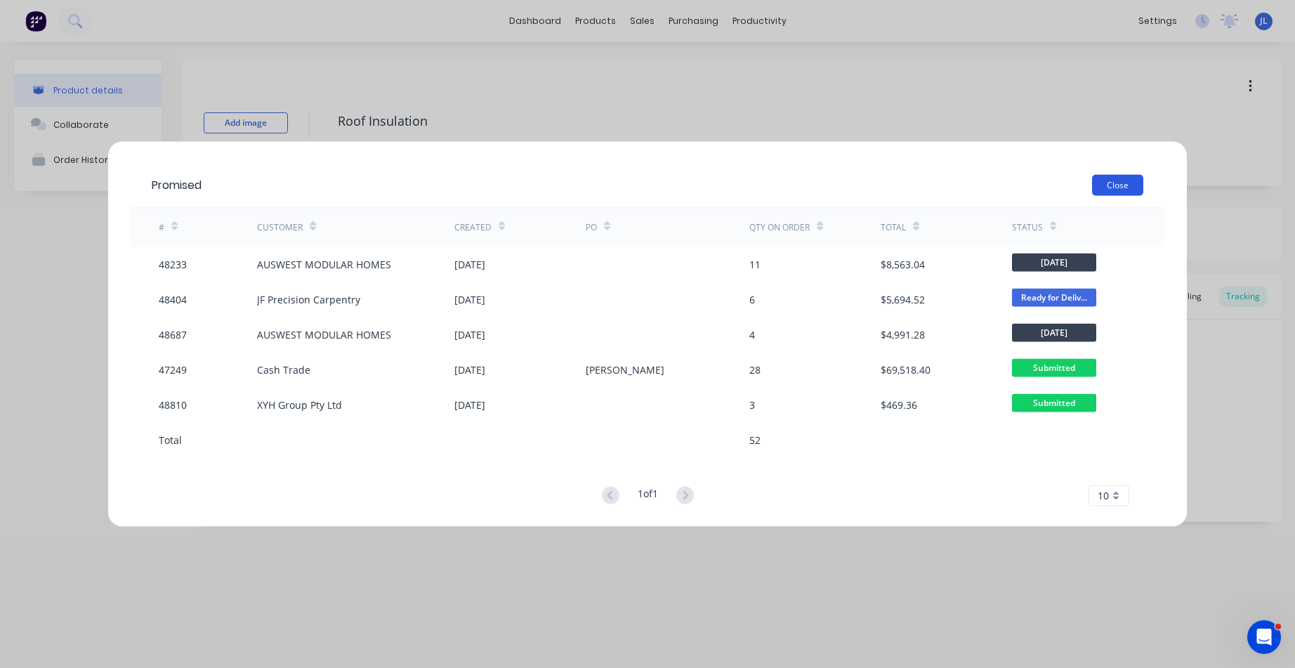
click at [1120, 182] on button "Close" at bounding box center [1117, 184] width 51 height 21
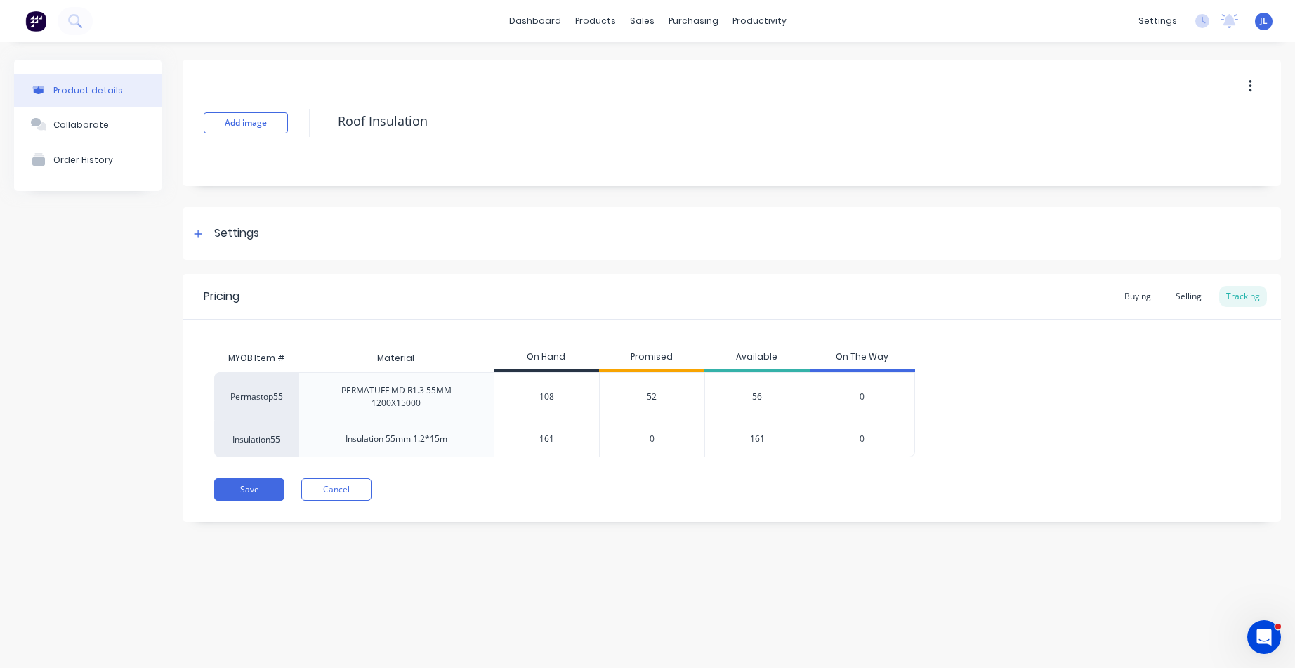
drag, startPoint x: 565, startPoint y: 392, endPoint x: 531, endPoint y: 393, distance: 34.4
click at [531, 393] on input "108" at bounding box center [546, 396] width 105 height 13
type input "67"
type textarea "x"
type input "67"
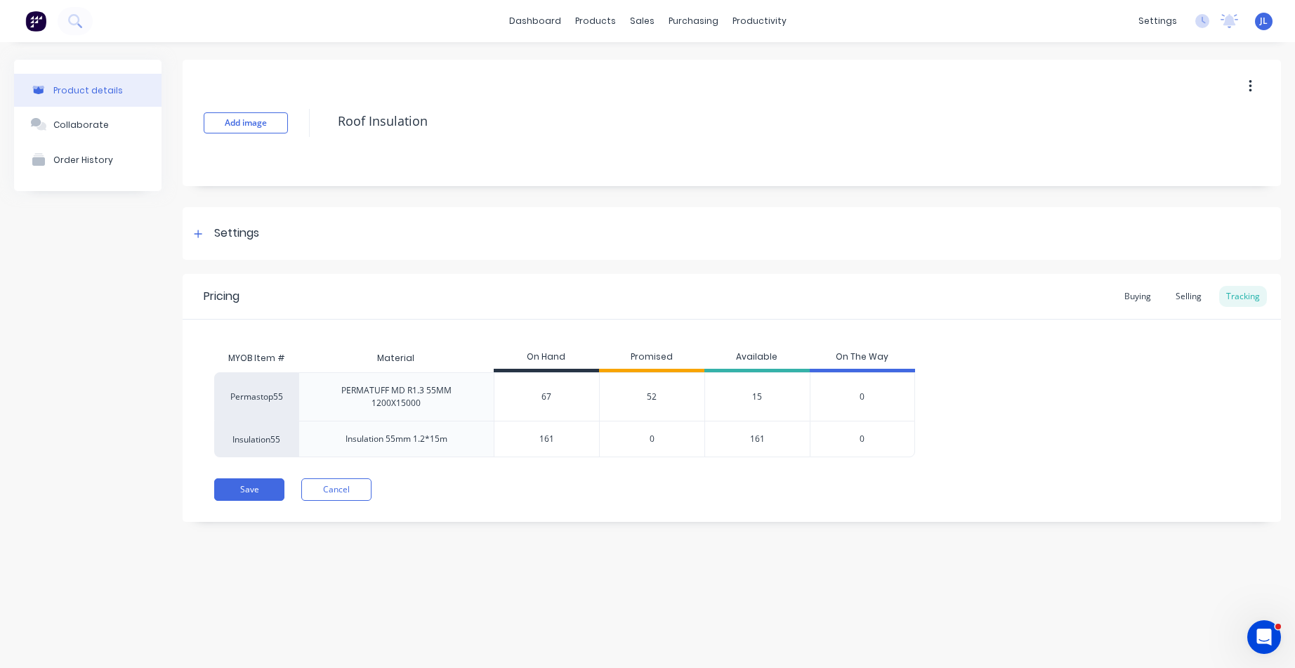
click at [657, 499] on div "Save Cancel" at bounding box center [747, 489] width 1066 height 22
click at [649, 395] on span "52" at bounding box center [652, 396] width 10 height 13
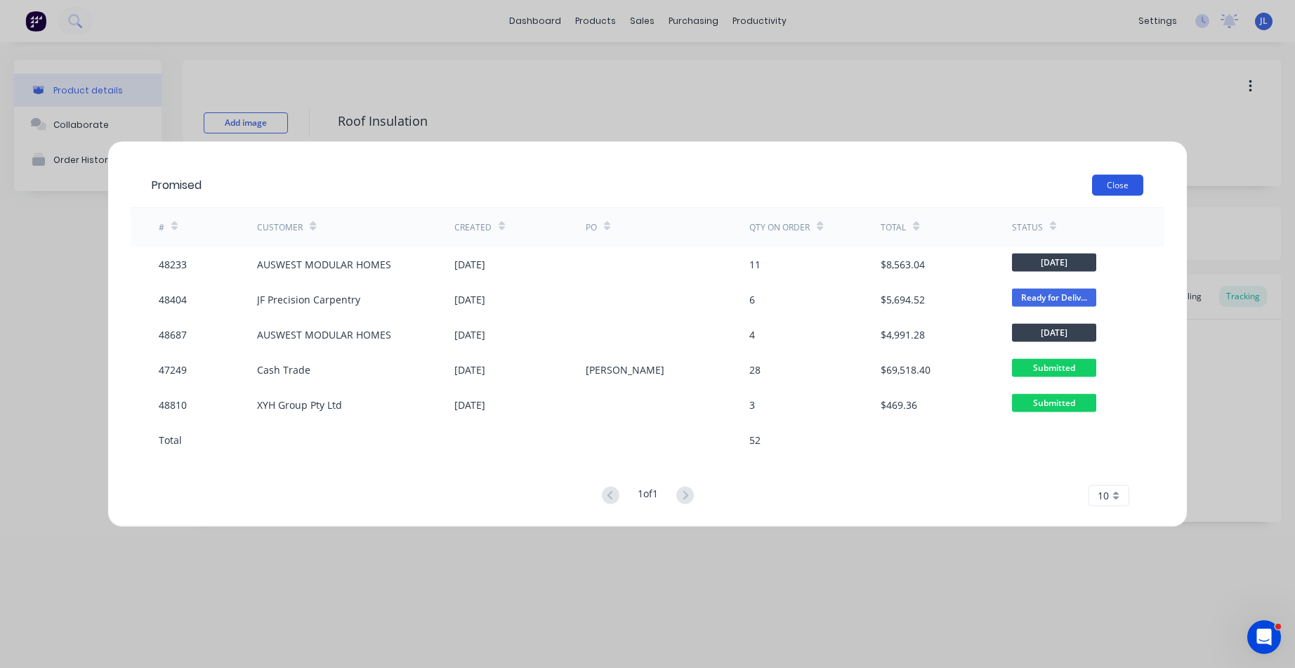
click at [1112, 179] on button "Close" at bounding box center [1117, 184] width 51 height 21
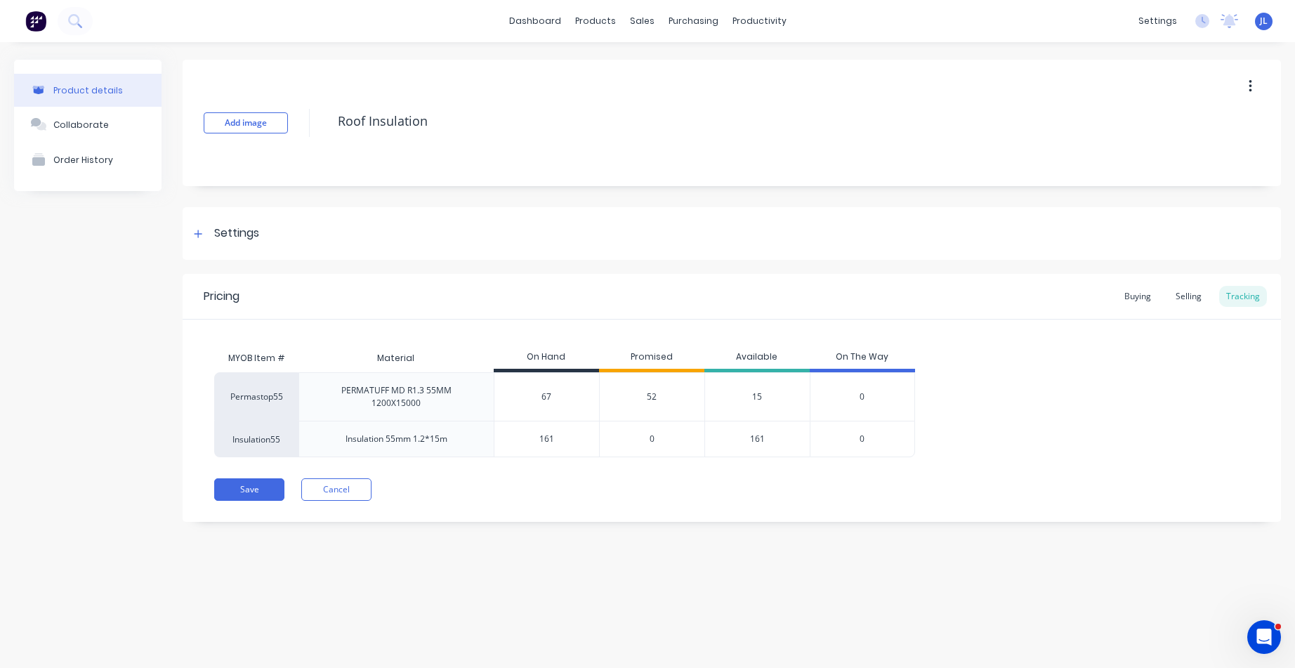
click at [649, 543] on div "Product details Collaborate Order History Add image Roof Insulation Settings Pr…" at bounding box center [647, 340] width 1295 height 597
click at [260, 491] on button "Save" at bounding box center [249, 489] width 70 height 22
type textarea "x"
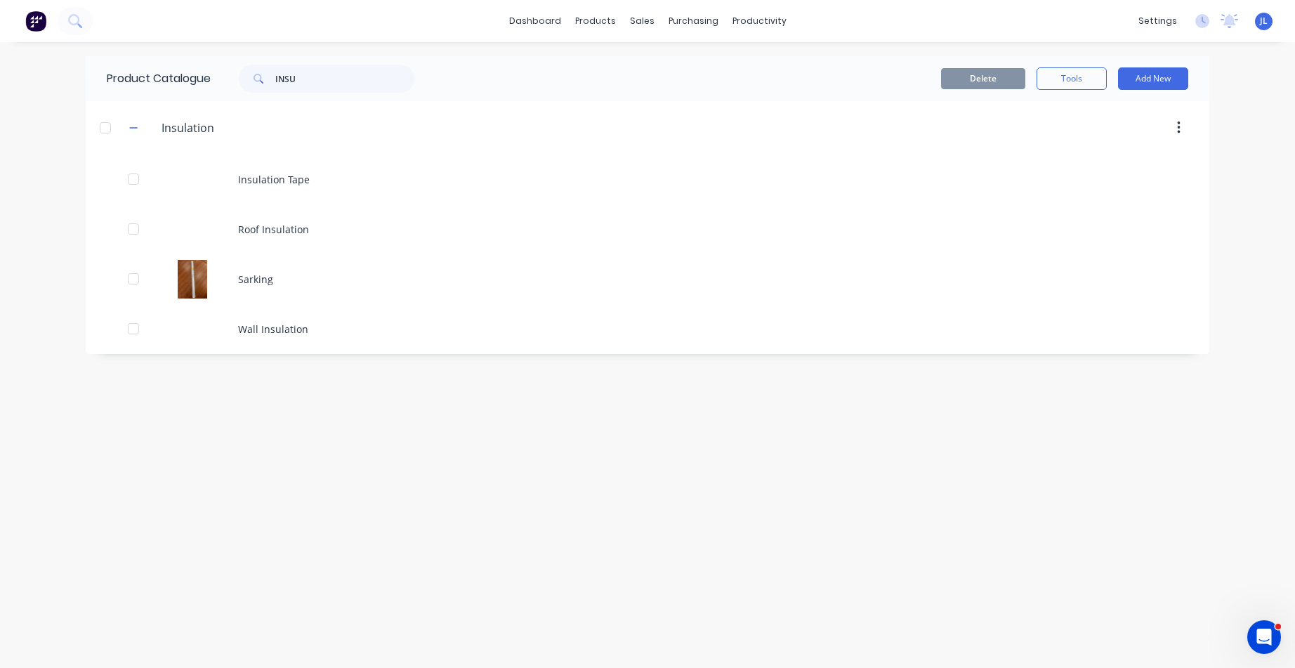
click at [463, 494] on div "Product Catalogue INSU Delete Tools Add New Insulation. Insulation Insulation T…" at bounding box center [647, 354] width 1123 height 597
click at [350, 77] on input "INSU" at bounding box center [344, 79] width 139 height 28
click at [713, 95] on div "Suppliers" at bounding box center [722, 95] width 42 height 13
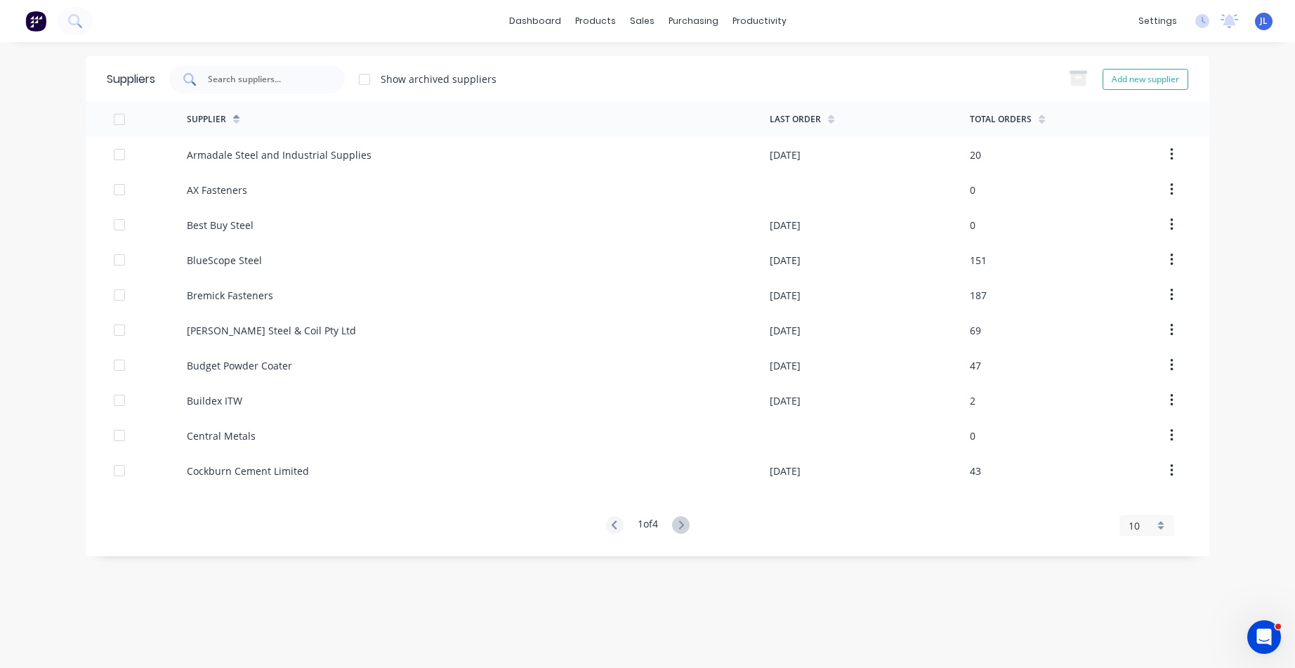
click at [276, 77] on input "text" at bounding box center [264, 79] width 117 height 14
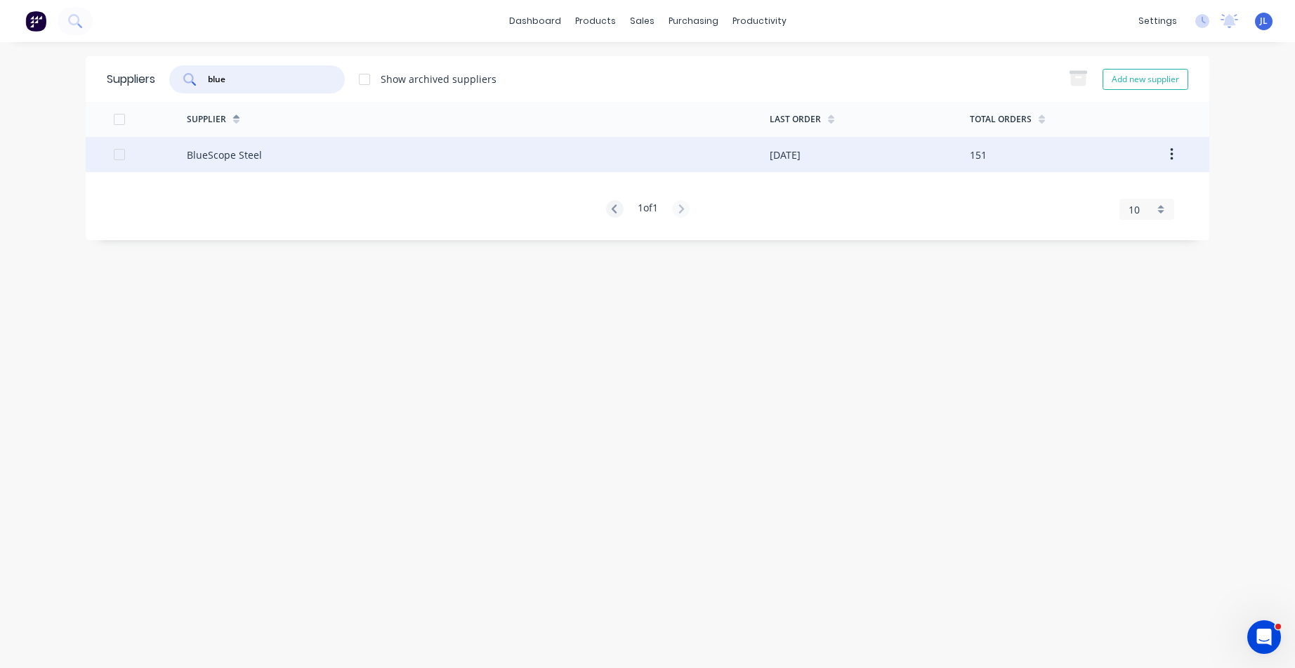
type input "blue"
click at [256, 157] on div "BlueScope Steel" at bounding box center [224, 154] width 75 height 15
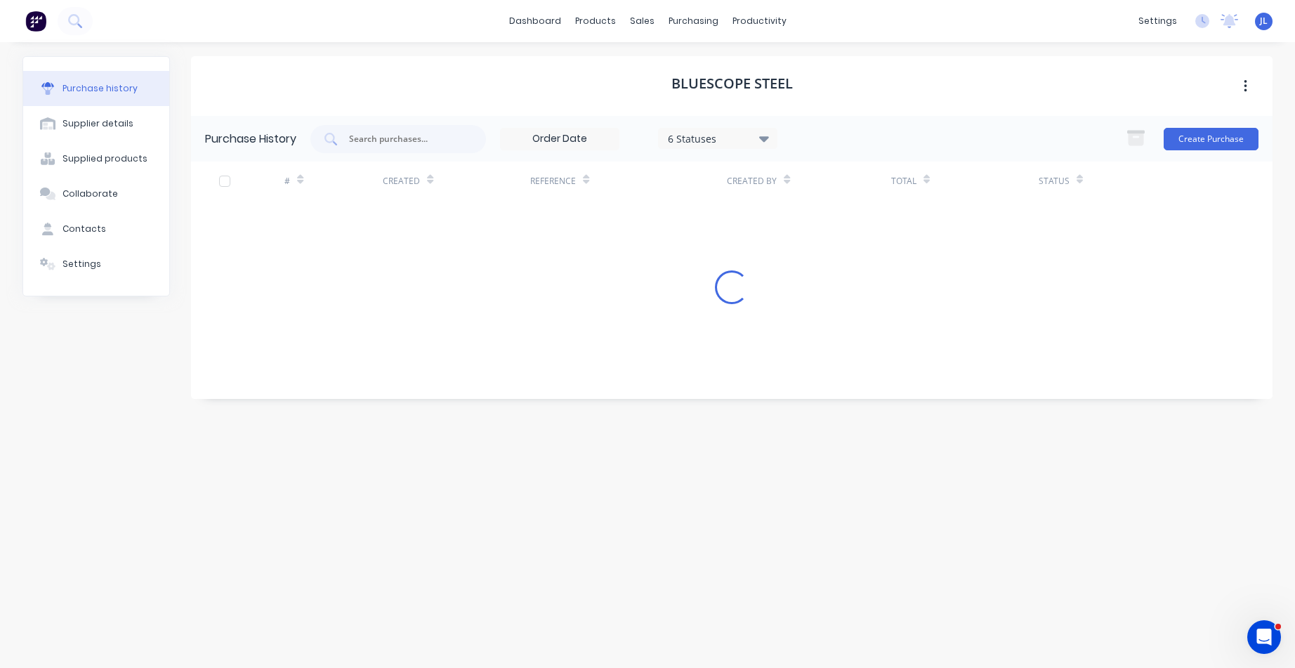
click at [1168, 82] on div "BlueScope Steel" at bounding box center [731, 86] width 1081 height 60
click at [1224, 136] on button "Create Purchase" at bounding box center [1210, 139] width 95 height 22
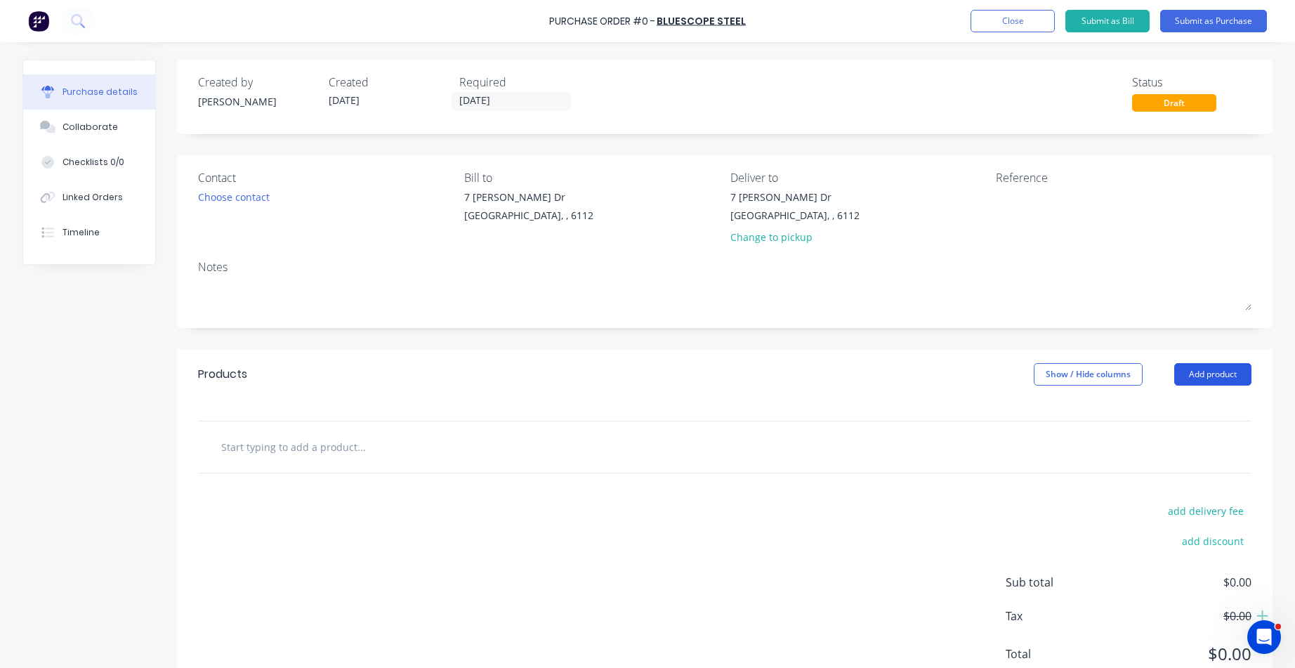
click at [1208, 372] on button "Add product" at bounding box center [1212, 374] width 77 height 22
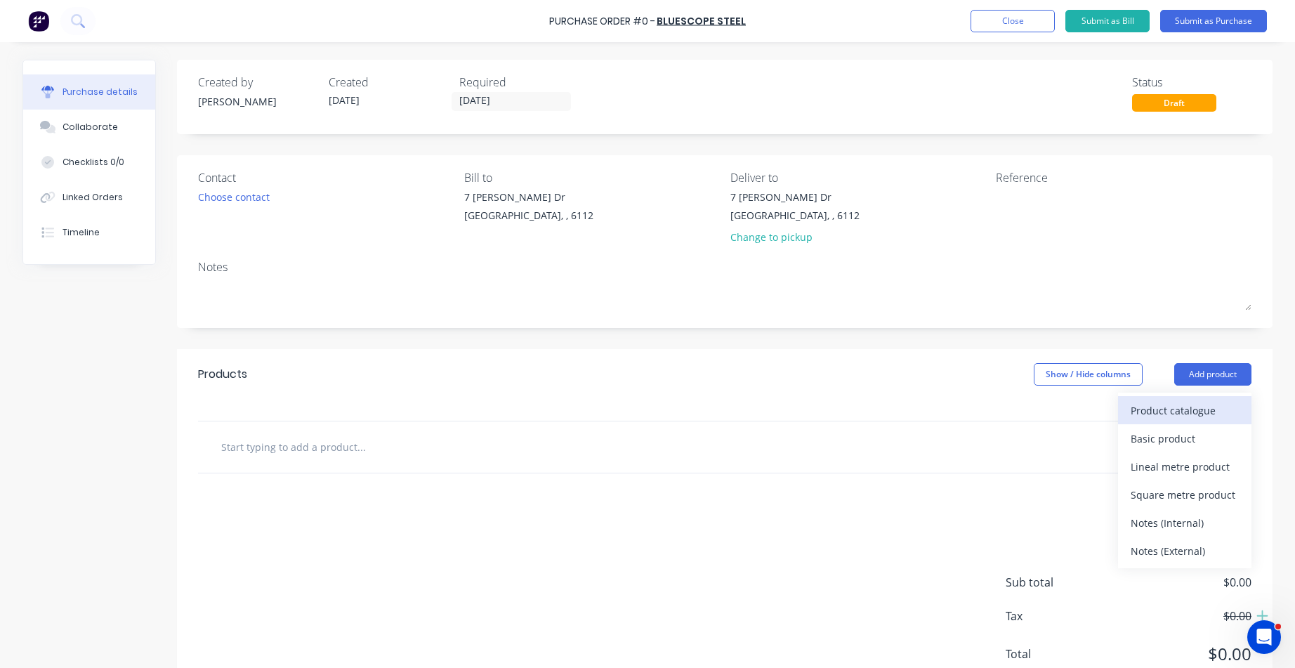
click at [1208, 400] on div "Product catalogue" at bounding box center [1184, 410] width 108 height 20
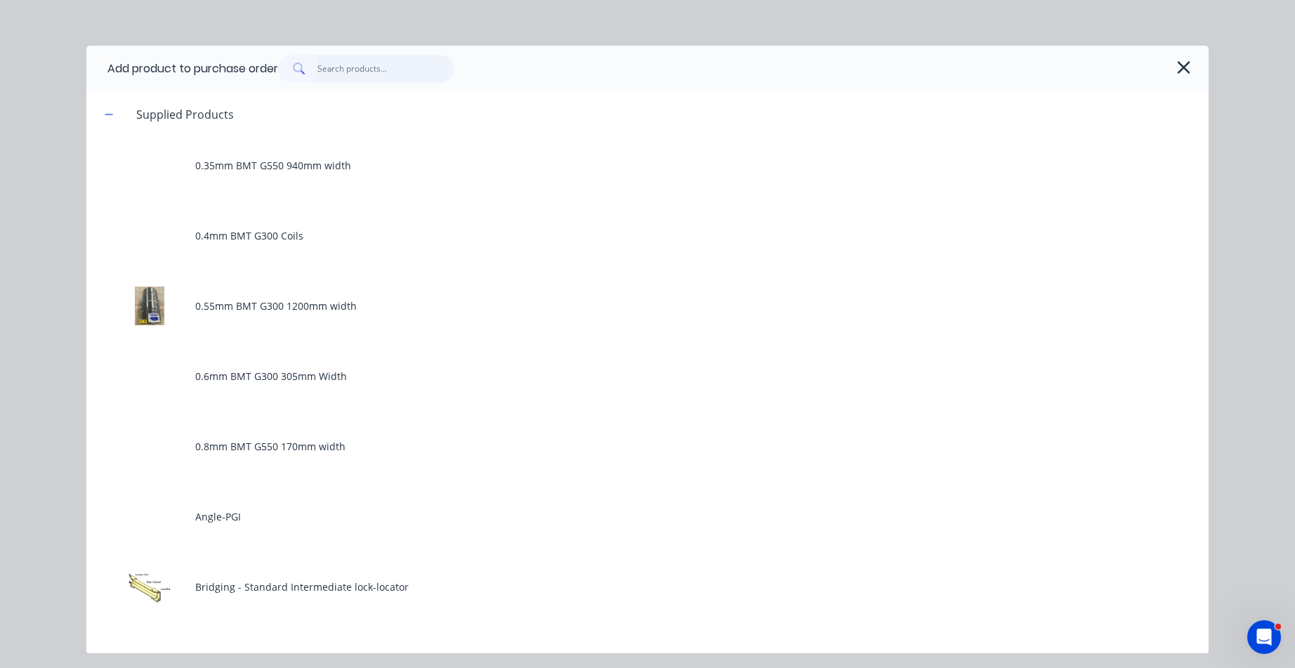
click at [391, 72] on input "text" at bounding box center [385, 69] width 137 height 28
type input "0"
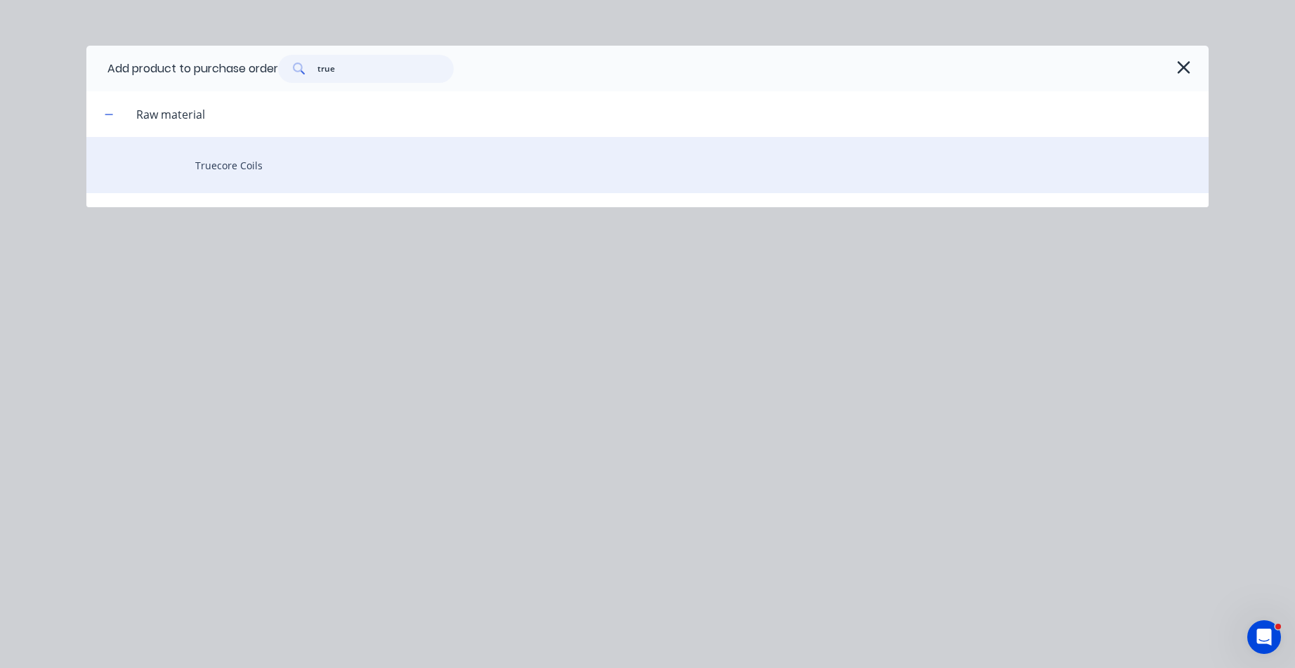
type input "true"
click at [295, 168] on div "Truecore Coils" at bounding box center [647, 165] width 1122 height 56
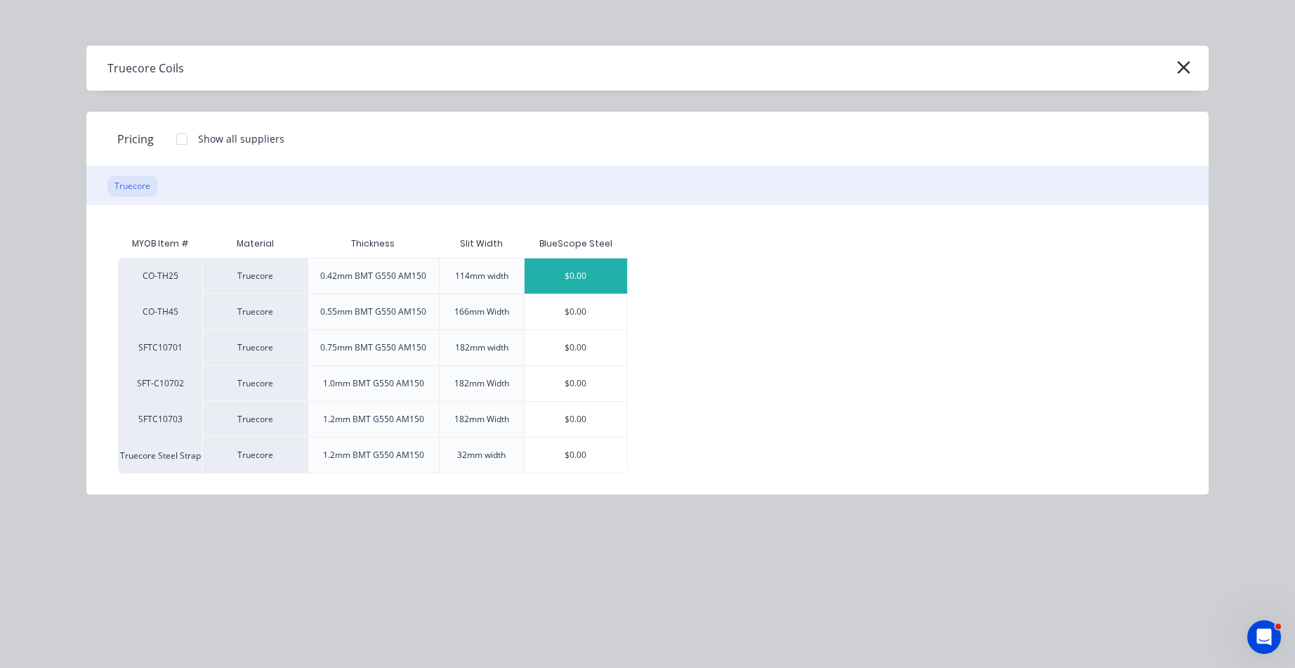
click at [582, 275] on div "$0.00" at bounding box center [575, 275] width 103 height 35
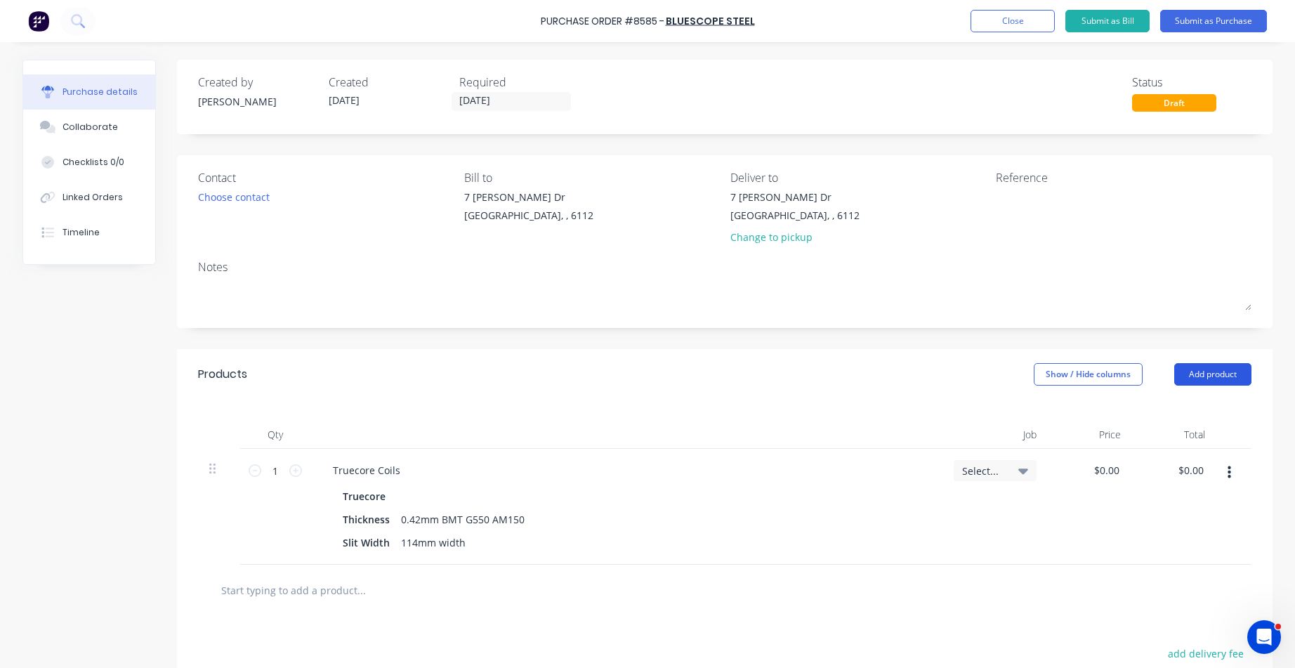
click at [1213, 371] on button "Add product" at bounding box center [1212, 374] width 77 height 22
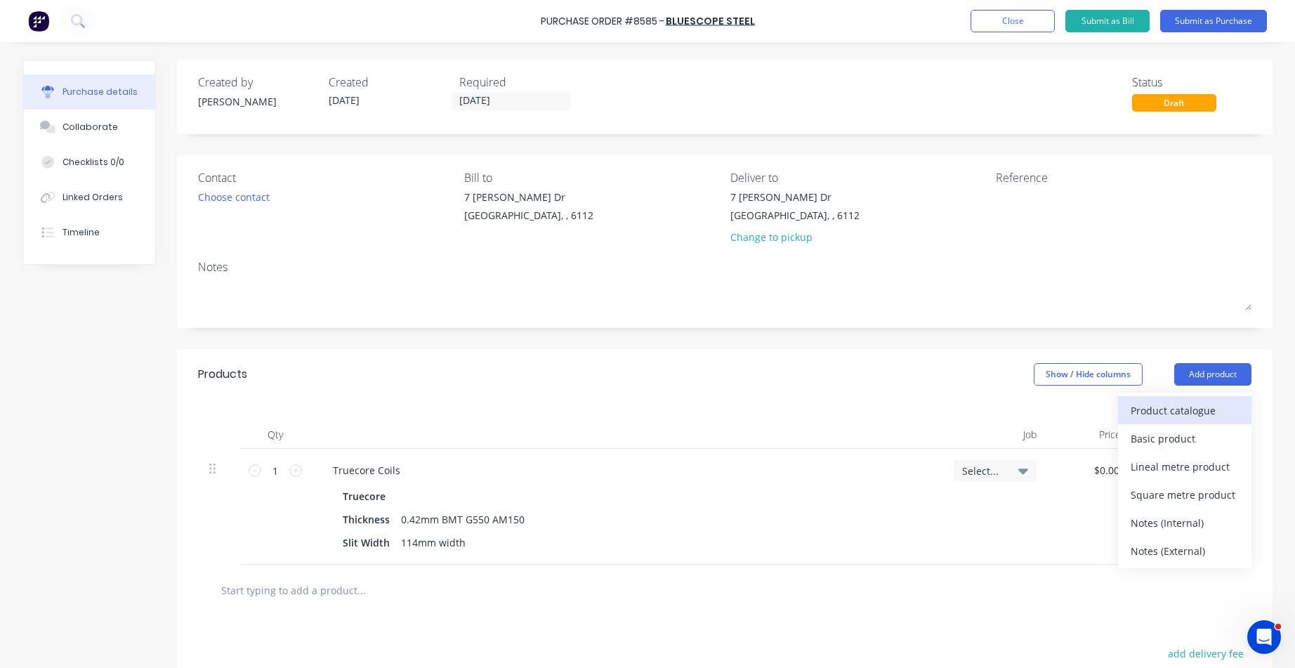
click at [1191, 414] on div "Product catalogue" at bounding box center [1184, 410] width 108 height 20
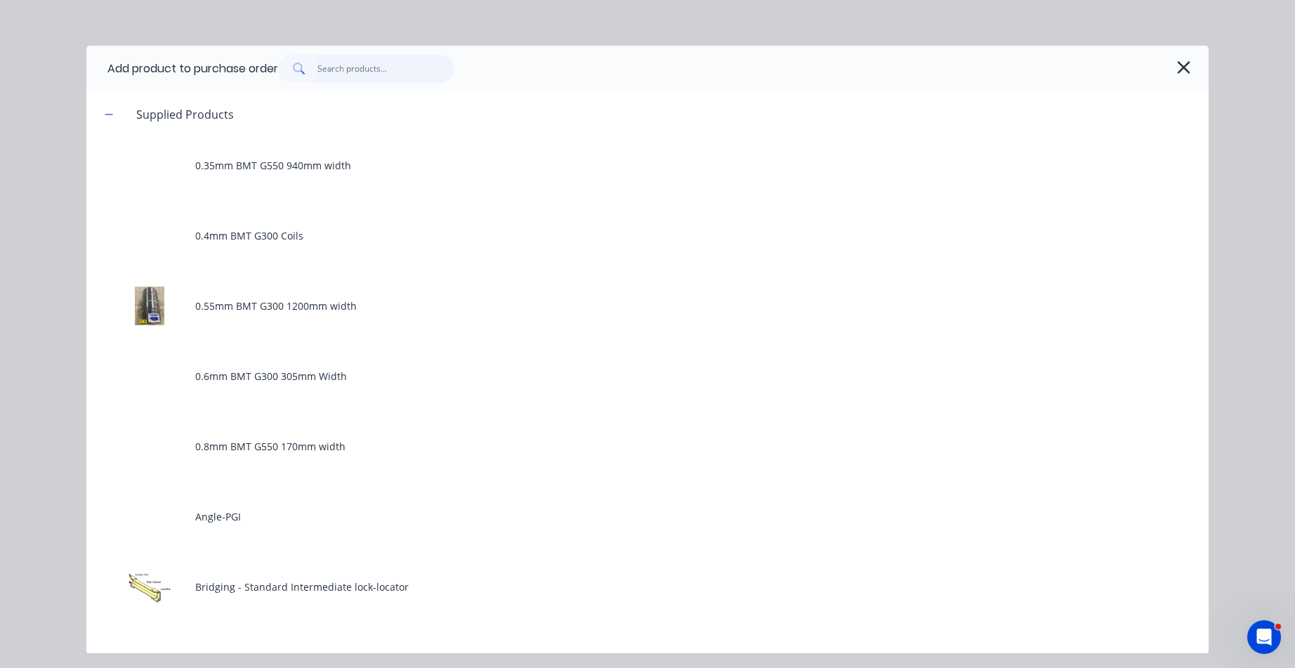
click at [368, 74] on input "text" at bounding box center [385, 69] width 137 height 28
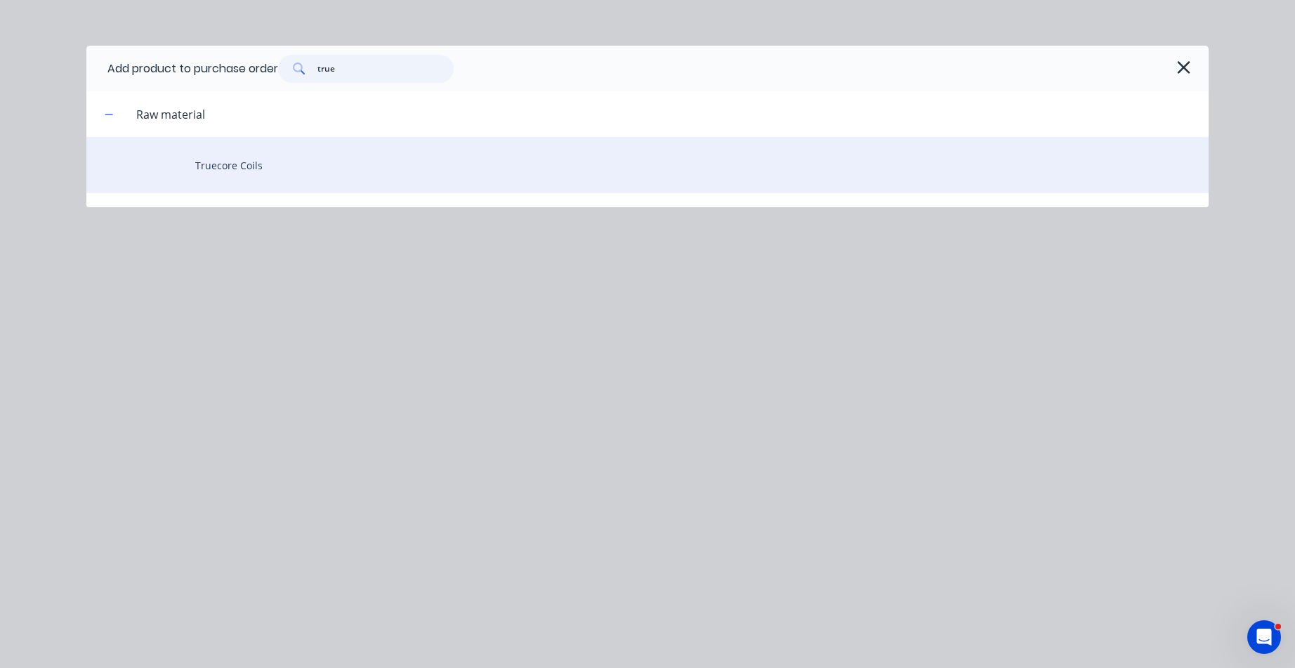
type input "true"
click at [315, 167] on div "Truecore Coils" at bounding box center [647, 165] width 1122 height 56
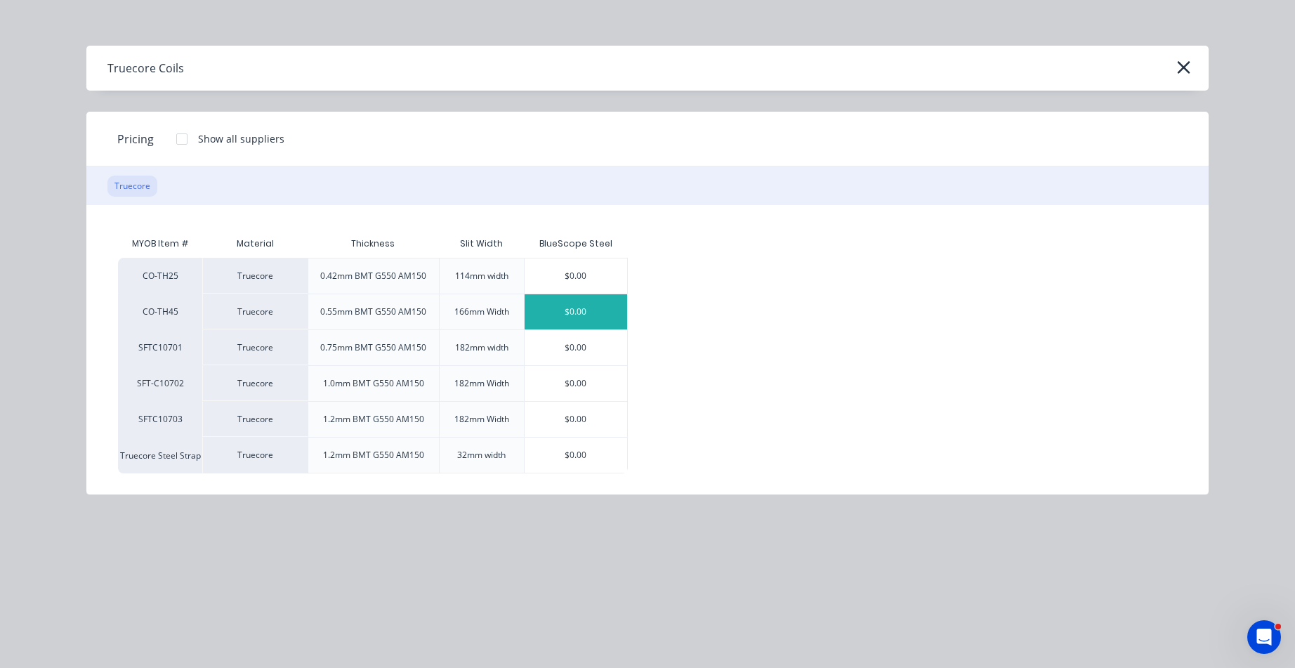
click at [596, 312] on div "$0.00" at bounding box center [575, 311] width 103 height 35
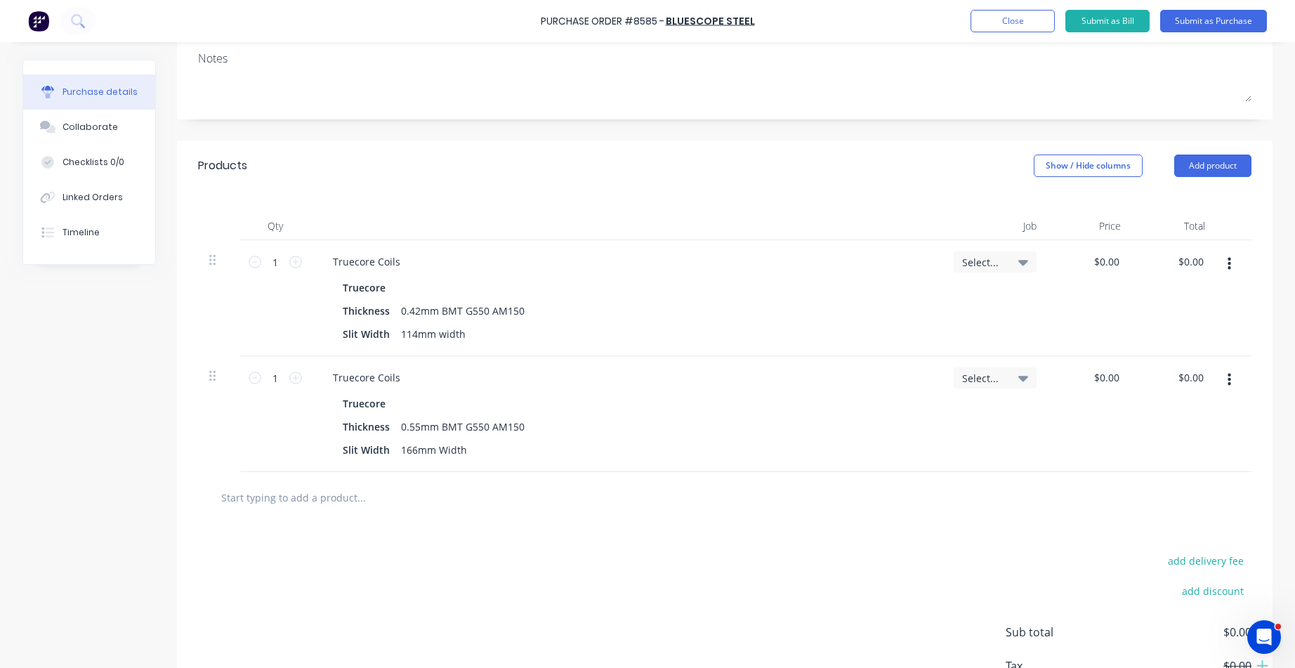
scroll to position [211, 0]
click at [687, 211] on div at bounding box center [626, 224] width 632 height 28
drag, startPoint x: 1224, startPoint y: 20, endPoint x: 1195, endPoint y: 29, distance: 30.9
click at [1224, 22] on button "Submit as Purchase" at bounding box center [1213, 21] width 107 height 22
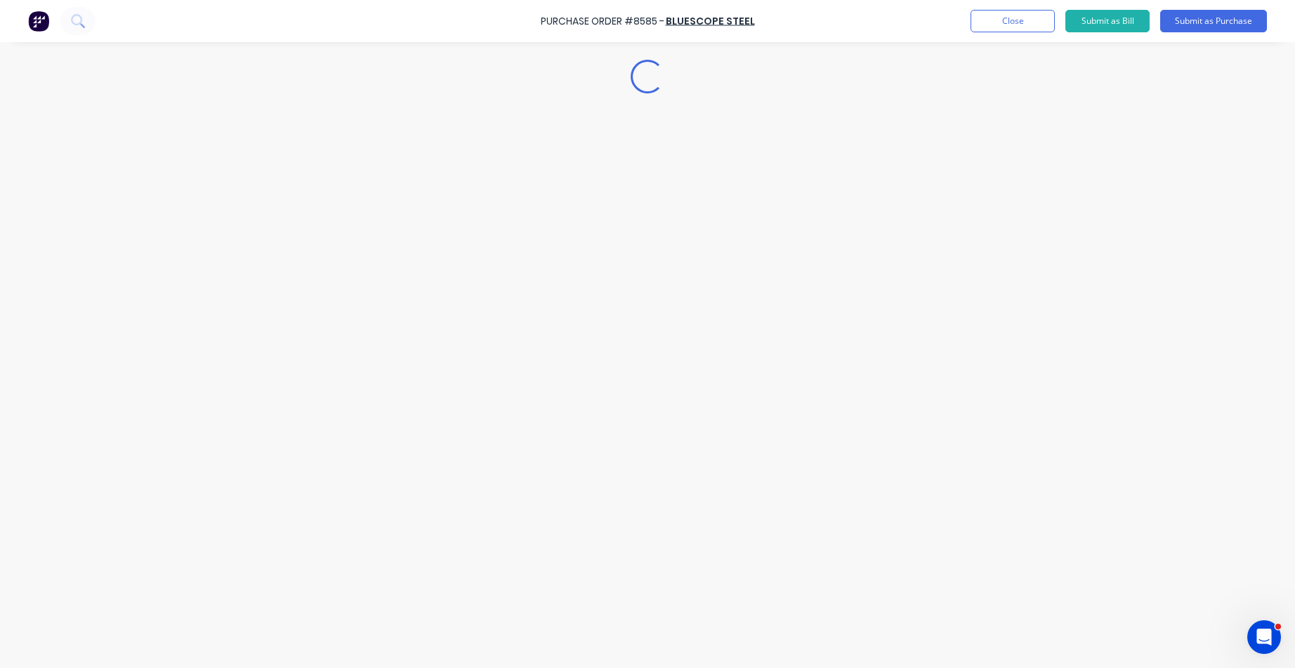
scroll to position [0, 0]
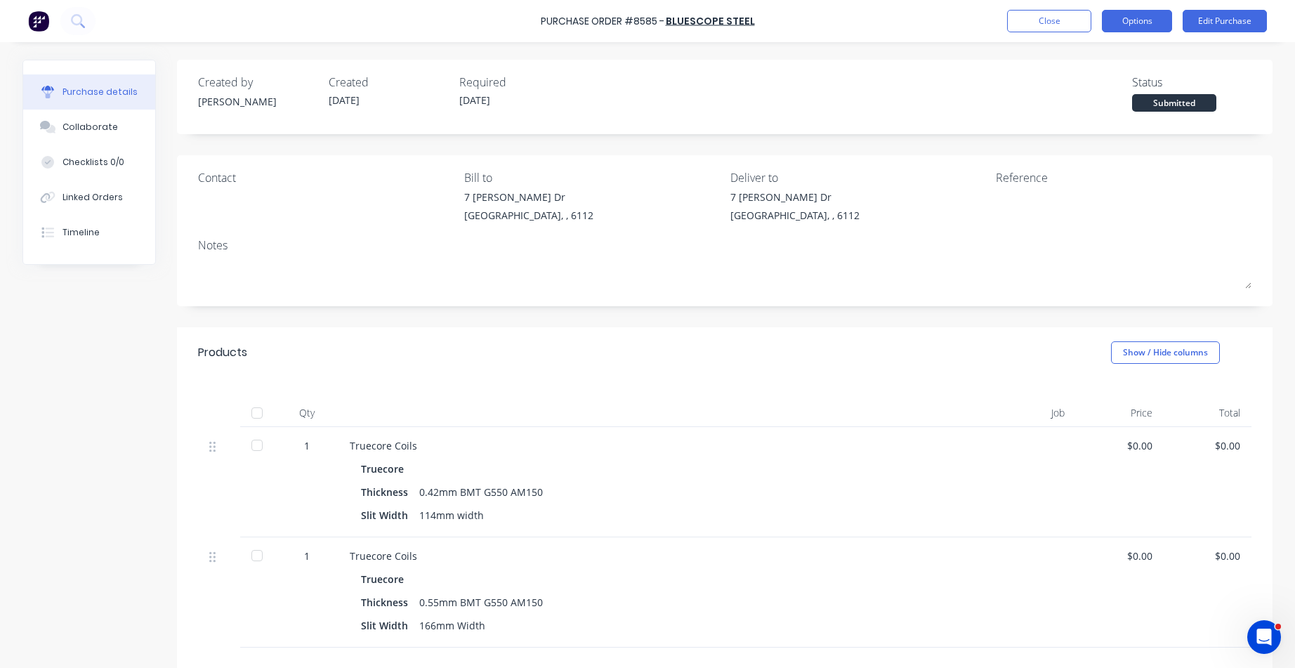
drag, startPoint x: 1149, startPoint y: 20, endPoint x: 1144, endPoint y: 27, distance: 7.6
click at [1149, 20] on button "Options" at bounding box center [1137, 21] width 70 height 22
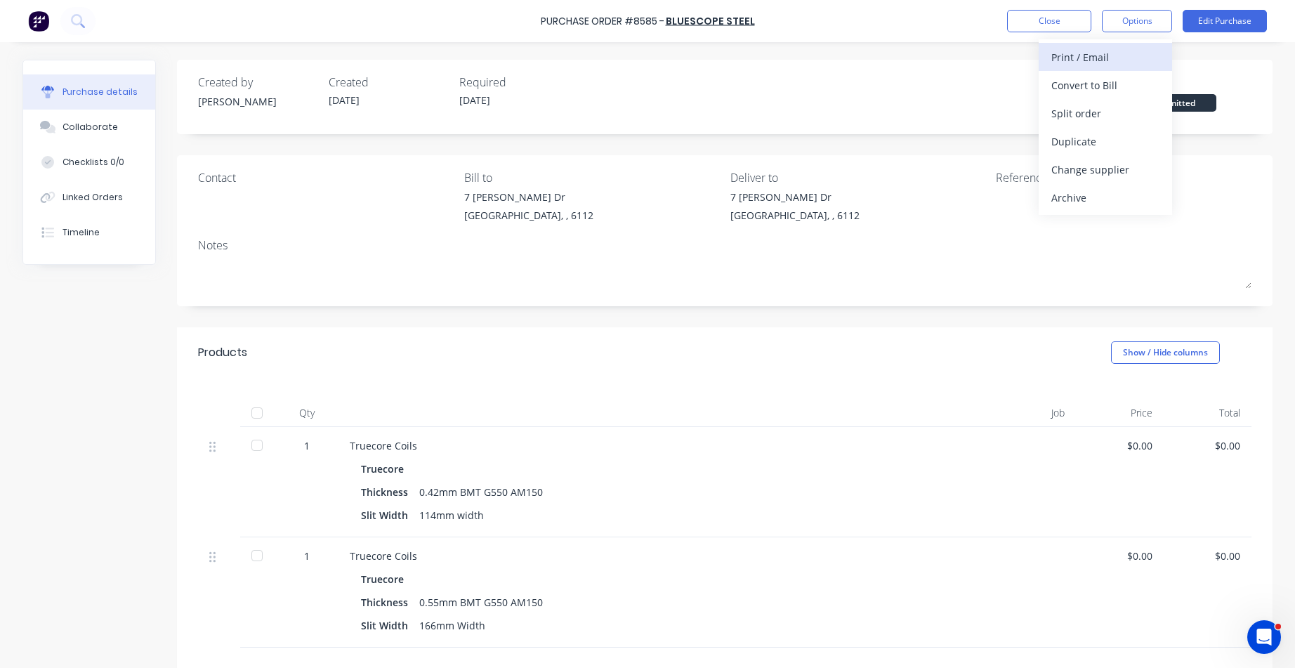
click at [1111, 53] on div "Print / Email" at bounding box center [1105, 57] width 108 height 20
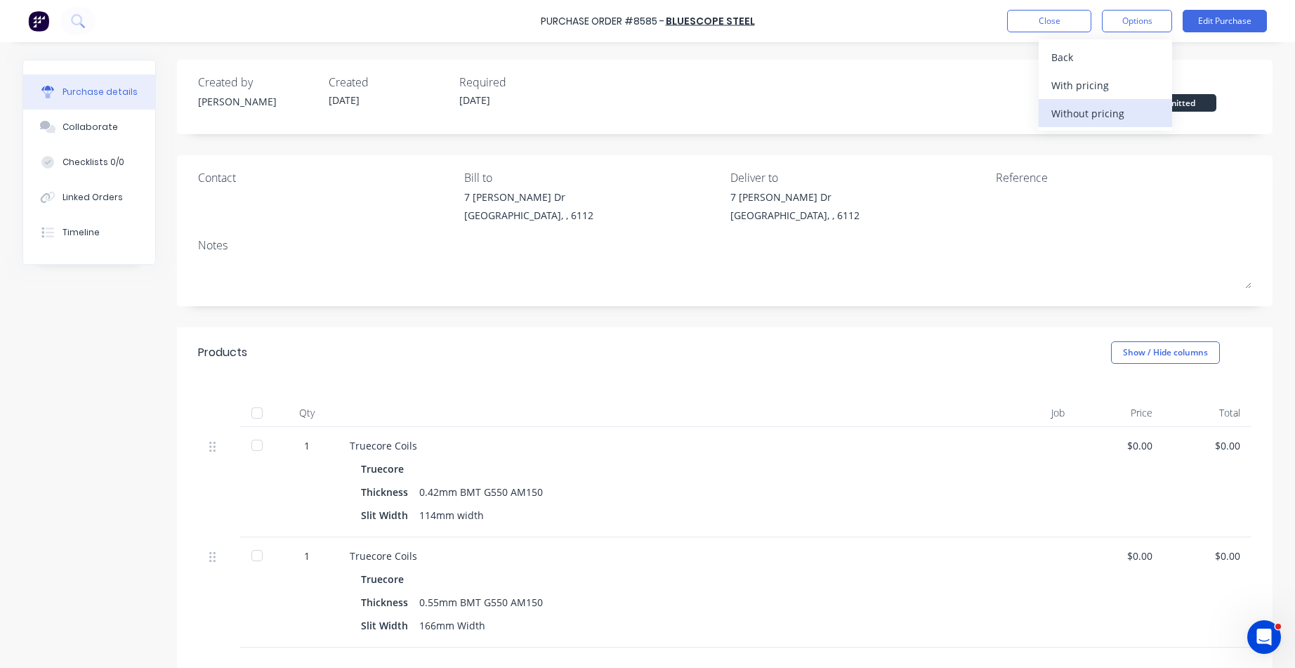
click at [1085, 116] on div "Without pricing" at bounding box center [1105, 113] width 108 height 20
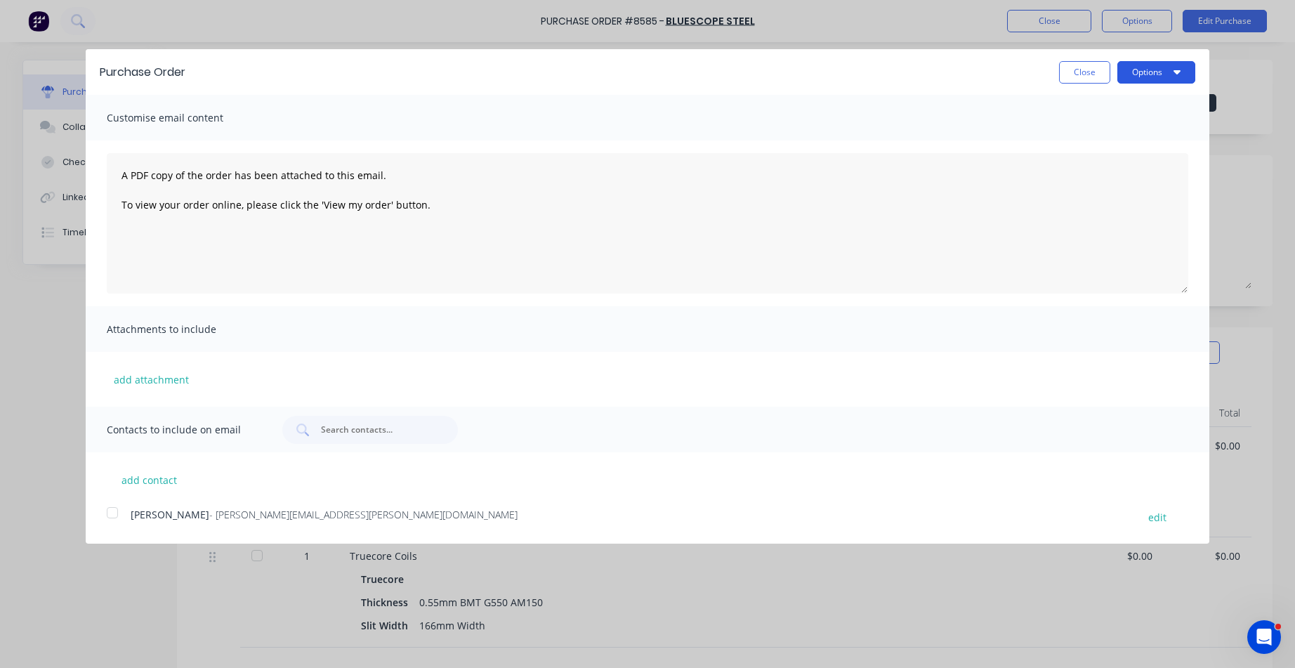
drag, startPoint x: 1151, startPoint y: 67, endPoint x: 1156, endPoint y: 82, distance: 16.4
click at [1151, 67] on button "Options" at bounding box center [1156, 72] width 78 height 22
click at [1131, 106] on div "Print" at bounding box center [1128, 108] width 108 height 20
